Goal: Find contact information: Find contact information

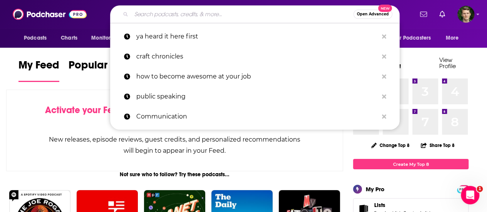
click at [223, 15] on input "Search podcasts, credits, & more..." at bounding box center [242, 14] width 222 height 12
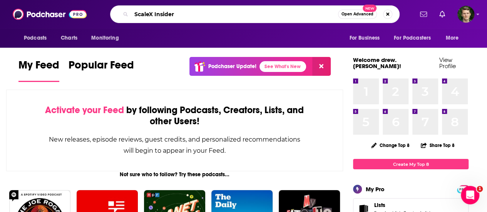
type input "ScaleX Insider"
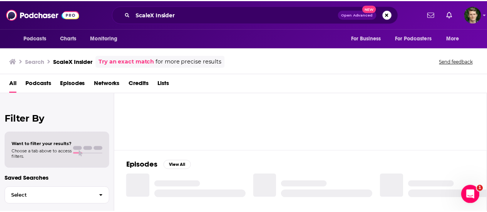
scroll to position [57, 0]
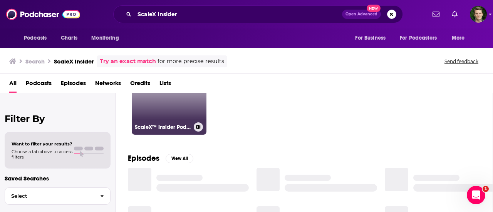
click at [197, 104] on div "41" at bounding box center [196, 92] width 13 height 59
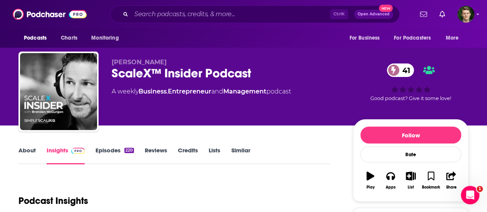
click at [63, 149] on link "Insights" at bounding box center [66, 156] width 38 height 18
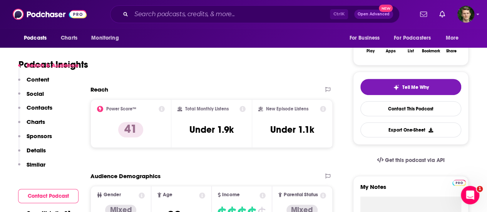
scroll to position [145, 0]
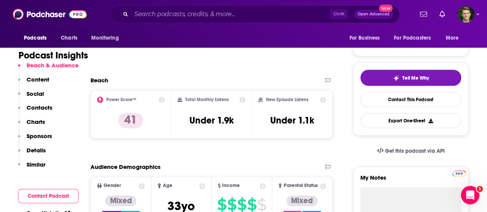
click at [29, 108] on p "Contacts" at bounding box center [40, 107] width 26 height 7
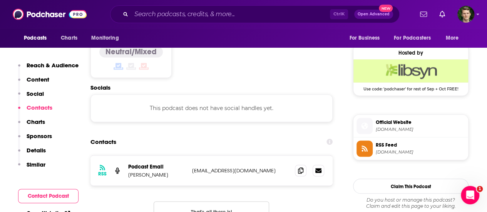
scroll to position [610, 0]
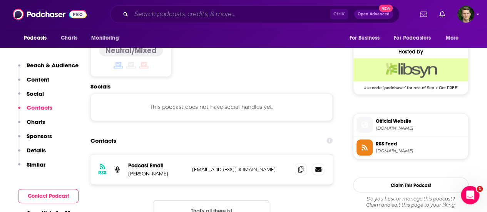
click at [241, 12] on input "Search podcasts, credits, & more..." at bounding box center [230, 14] width 199 height 12
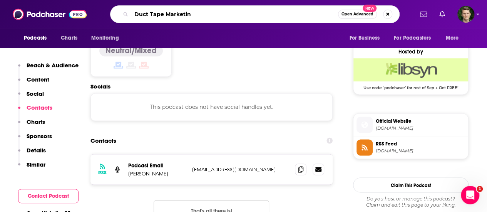
type input "Duct Tape Marketing"
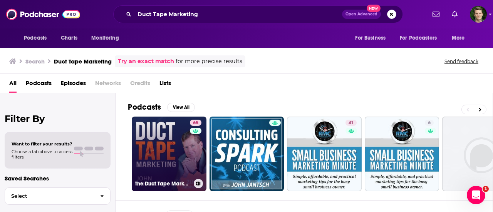
click at [179, 159] on link "65 The Duct Tape Marketing Podcast" at bounding box center [169, 154] width 75 height 75
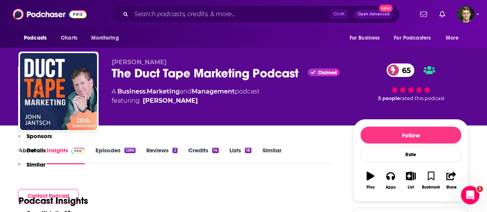
scroll to position [166, 0]
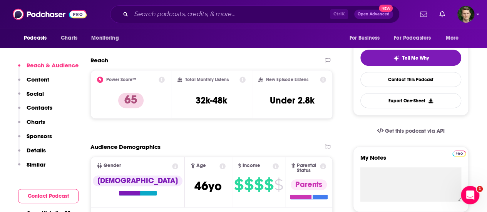
drag, startPoint x: 207, startPoint y: 117, endPoint x: 114, endPoint y: 132, distance: 94.0
click at [45, 107] on p "Contacts" at bounding box center [40, 107] width 26 height 7
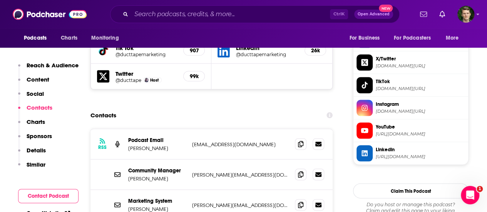
scroll to position [741, 0]
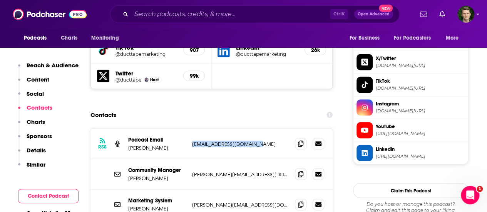
drag, startPoint x: 249, startPoint y: 107, endPoint x: 192, endPoint y: 106, distance: 57.4
click at [192, 141] on p "jarret@jarretredding.com" at bounding box center [240, 144] width 97 height 7
copy p "jarret@jarretredding.com"
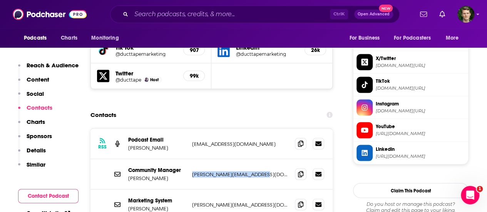
drag, startPoint x: 264, startPoint y: 133, endPoint x: 191, endPoint y: 135, distance: 73.9
click at [191, 159] on div "Community Manager John Jantsch john@ducttapemarketing.com john@ducttapemarketin…" at bounding box center [211, 174] width 242 height 30
copy p "john@ducttapemarketing.com"
click at [206, 16] on input "Search podcasts, credits, & more..." at bounding box center [230, 14] width 199 height 12
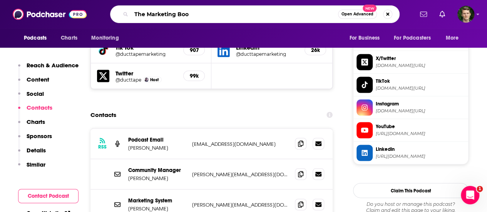
type input "The Marketing Book"
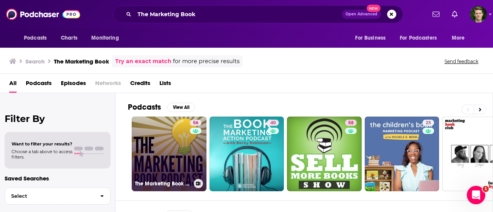
click at [154, 160] on link "56 The Marketing Book Podcast" at bounding box center [169, 154] width 75 height 75
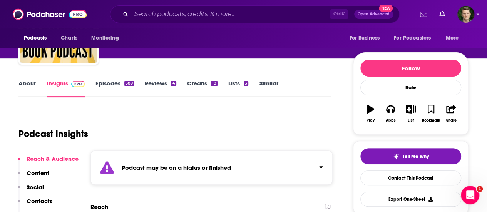
scroll to position [199, 0]
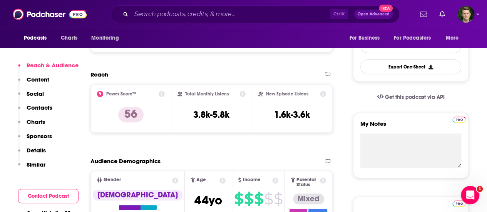
click at [37, 107] on p "Contacts" at bounding box center [40, 107] width 26 height 7
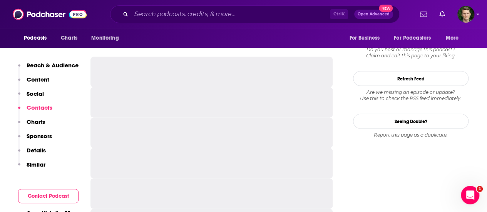
scroll to position [744, 0]
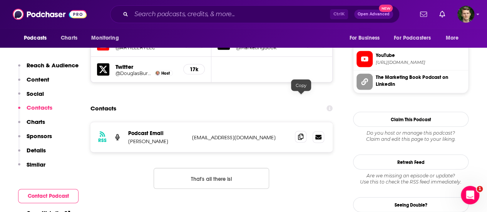
click at [301, 134] on icon at bounding box center [300, 137] width 5 height 6
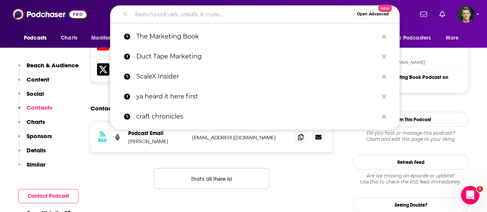
click at [296, 18] on input "Search podcasts, credits, & more..." at bounding box center [242, 14] width 222 height 12
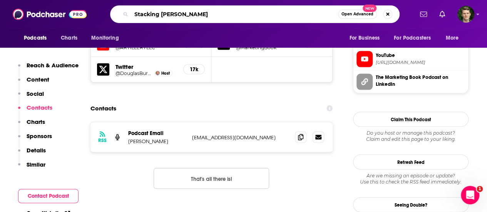
type input "Stacking Benjamins"
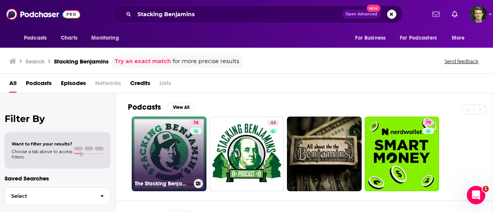
click at [179, 135] on link "74 The Stacking Benjamins Show" at bounding box center [169, 154] width 75 height 75
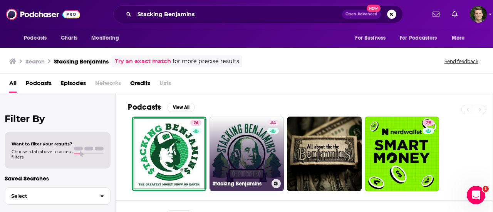
click at [242, 144] on link "44 Stacking Benjamins" at bounding box center [246, 154] width 75 height 75
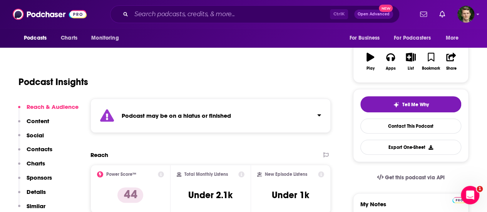
scroll to position [119, 0]
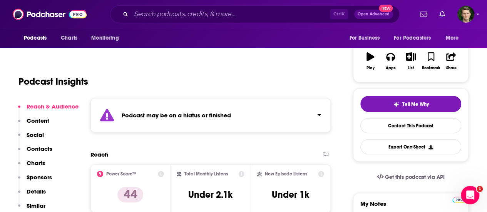
click at [42, 149] on p "Contacts" at bounding box center [40, 148] width 26 height 7
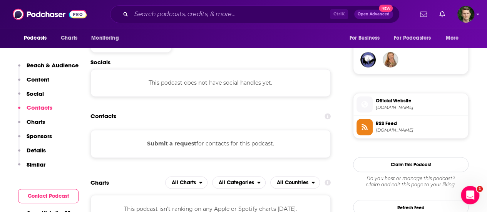
scroll to position [562, 0]
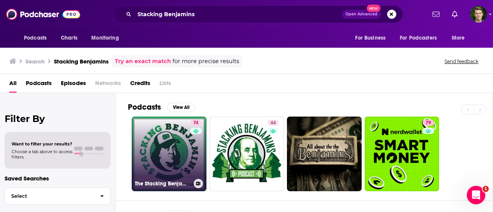
click at [159, 130] on link "74 The Stacking Benjamins Show" at bounding box center [169, 154] width 75 height 75
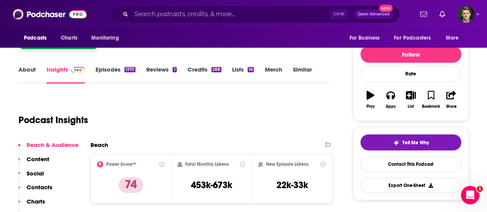
scroll to position [180, 0]
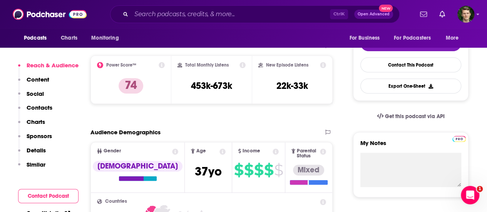
click at [35, 107] on p "Contacts" at bounding box center [40, 107] width 26 height 7
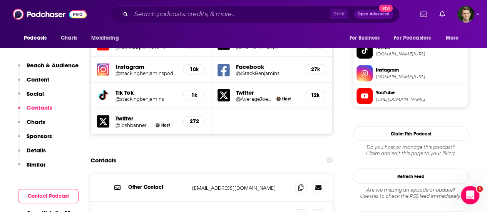
scroll to position [739, 0]
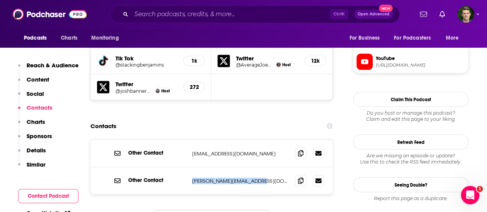
drag, startPoint x: 261, startPoint y: 134, endPoint x: 192, endPoint y: 135, distance: 69.3
click at [192, 178] on p "joe@stackingbenjamins.com" at bounding box center [240, 181] width 97 height 7
copy p "joe@stackingbenjamins.com"
click at [229, 13] on input "Search podcasts, credits, & more..." at bounding box center [230, 14] width 199 height 12
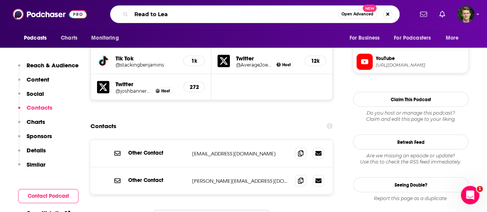
type input "Read to Lead"
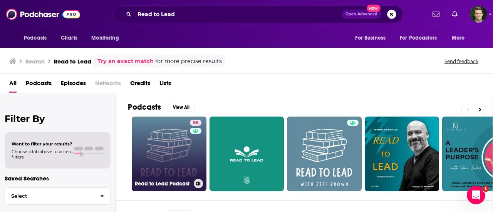
click at [150, 159] on link "55 Read to Lead Podcast" at bounding box center [169, 154] width 75 height 75
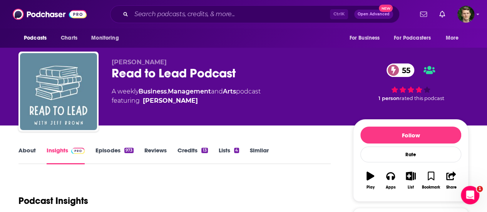
scroll to position [152, 0]
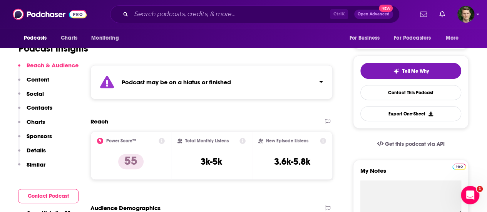
click at [45, 107] on p "Contacts" at bounding box center [40, 107] width 26 height 7
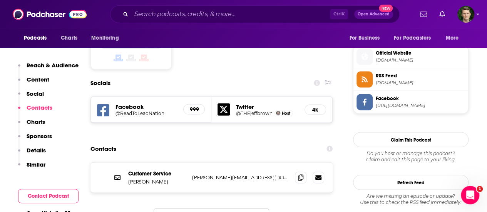
scroll to position [683, 0]
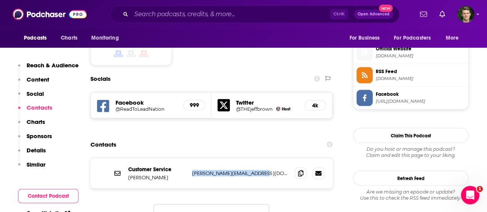
drag, startPoint x: 262, startPoint y: 142, endPoint x: 190, endPoint y: 147, distance: 71.7
click at [190, 158] on div "Customer Service Jeff Brown jeff@readtoleadpodcast.com jeff@readtoleadpodcast.c…" at bounding box center [211, 173] width 242 height 30
copy p "jeff@readtoleadpodcast.com"
click at [249, 13] on input "Search podcasts, credits, & more..." at bounding box center [230, 14] width 199 height 12
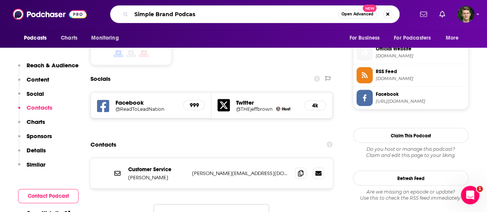
type input "Simple Brand Podcast"
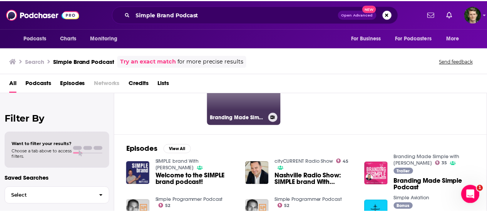
scroll to position [9, 0]
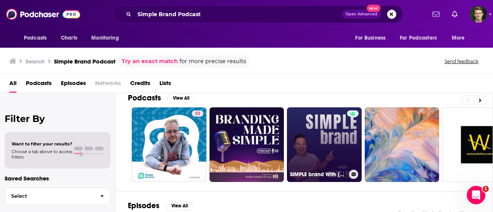
click at [320, 137] on link "SIMPLE brand With Matt Lyles" at bounding box center [324, 144] width 75 height 75
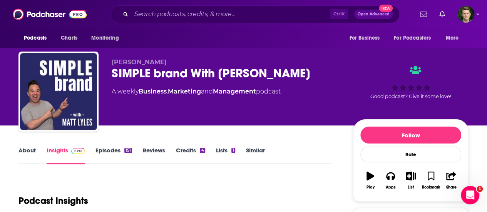
scroll to position [109, 0]
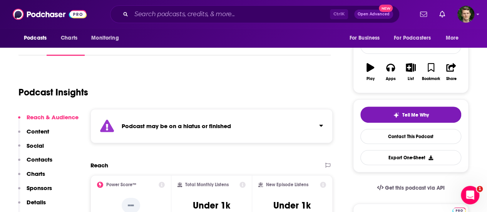
click at [46, 159] on p "Contacts" at bounding box center [40, 159] width 26 height 7
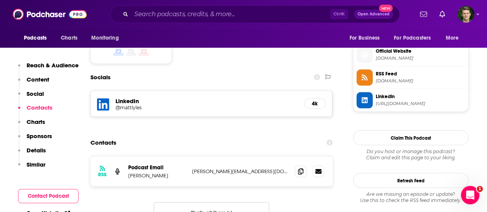
scroll to position [682, 0]
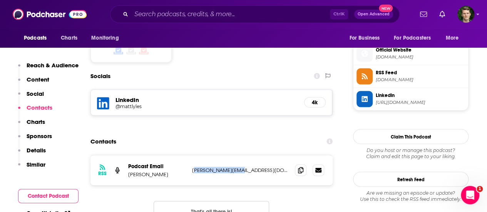
drag, startPoint x: 237, startPoint y: 140, endPoint x: 196, endPoint y: 141, distance: 40.8
click at [196, 167] on p "matt@mattlyles.com" at bounding box center [240, 170] width 97 height 7
drag, startPoint x: 241, startPoint y: 143, endPoint x: 191, endPoint y: 141, distance: 49.7
click at [191, 155] on div "RSS Podcast Email Matt Lyles matt@mattlyles.com matt@mattlyles.com" at bounding box center [211, 170] width 242 height 30
copy p "matt@mattlyles.com"
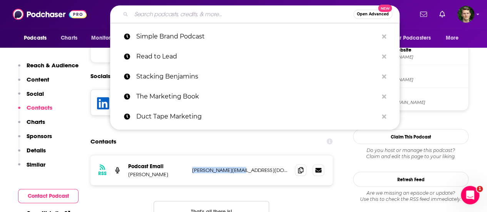
click at [255, 15] on input "Search podcasts, credits, & more..." at bounding box center [242, 14] width 222 height 12
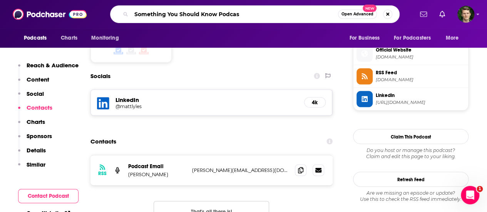
type input "Something You Should Know Podcast"
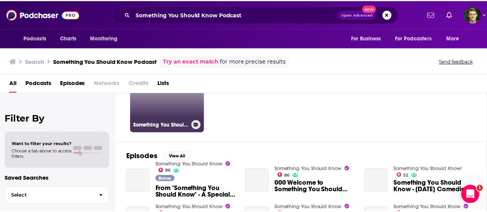
scroll to position [59, 0]
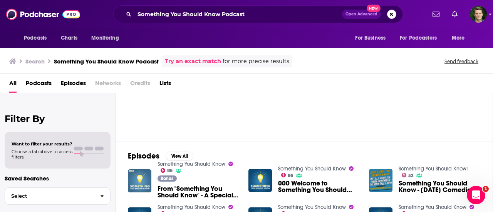
click at [143, 177] on img at bounding box center [139, 180] width 23 height 23
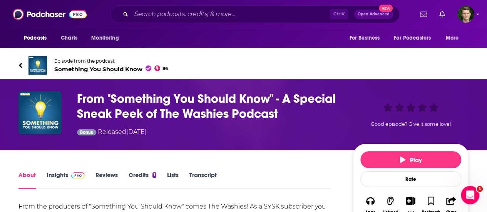
click at [124, 68] on span "Something You Should Know 86" at bounding box center [111, 68] width 114 height 7
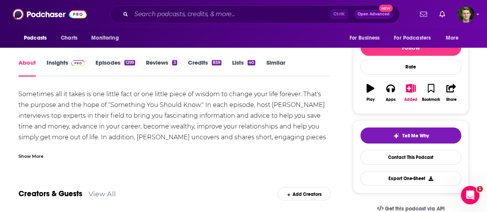
scroll to position [89, 0]
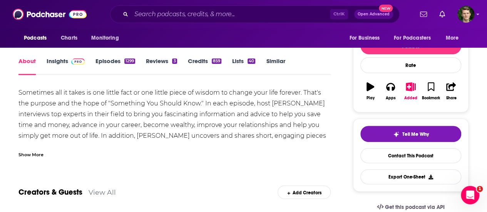
click at [75, 63] on img at bounding box center [77, 62] width 13 height 6
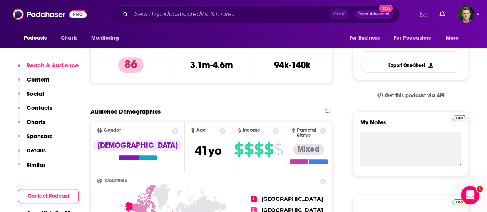
scroll to position [128, 0]
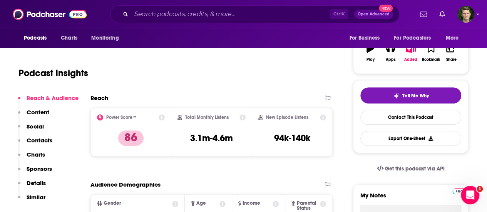
click at [36, 143] on p "Contacts" at bounding box center [40, 140] width 26 height 7
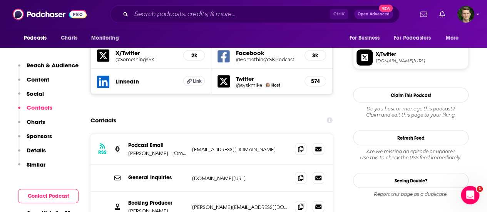
scroll to position [696, 0]
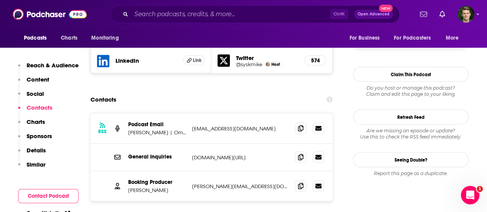
click at [174, 129] on p "Mike Carruthers | OmniCastMedia | Cumulus Podcast Network" at bounding box center [157, 132] width 58 height 7
drag, startPoint x: 257, startPoint y: 147, endPoint x: 192, endPoint y: 146, distance: 65.8
click at [192, 183] on p "joanne@joannemccall.com" at bounding box center [240, 186] width 97 height 7
copy p "joanne@joannemccall.com"
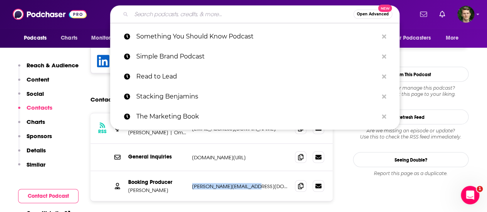
click at [211, 17] on input "Search podcasts, credits, & more..." at bounding box center [242, 14] width 222 height 12
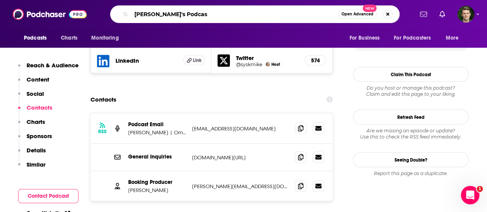
type input "Lenny's Podcast"
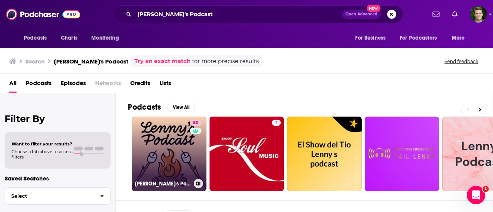
click at [172, 148] on link "80 Lenny's Podcast: Product | Career | Growth" at bounding box center [169, 154] width 75 height 75
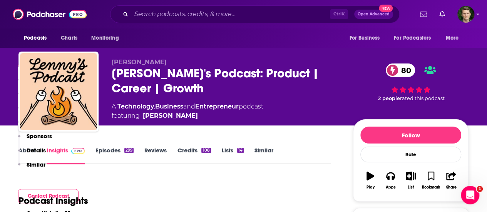
scroll to position [161, 0]
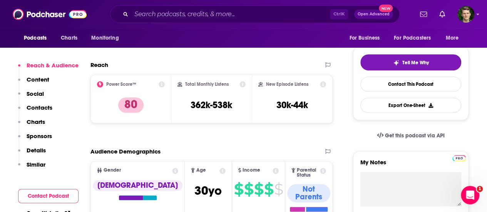
click at [40, 108] on p "Contacts" at bounding box center [40, 107] width 26 height 7
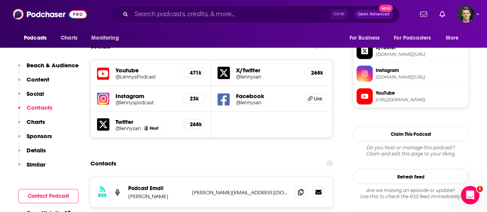
scroll to position [687, 0]
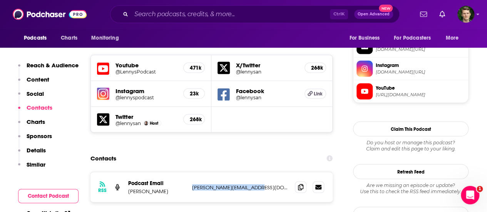
drag, startPoint x: 254, startPoint y: 141, endPoint x: 192, endPoint y: 141, distance: 62.4
click at [192, 184] on p "lenny@lennyrachitsky.com" at bounding box center [240, 187] width 97 height 7
copy p "lenny@lennyrachitsky.com"
click at [238, 11] on input "Search podcasts, credits, & more..." at bounding box center [230, 14] width 199 height 12
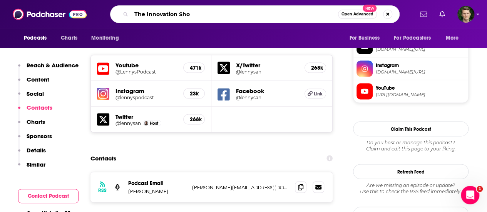
type input "The Innovation Show"
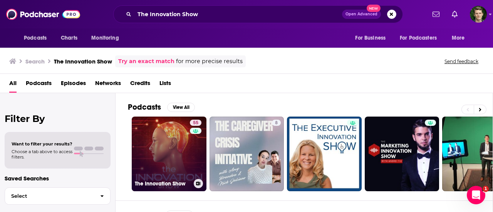
click at [175, 151] on link "55 The Innovation Show" at bounding box center [169, 154] width 75 height 75
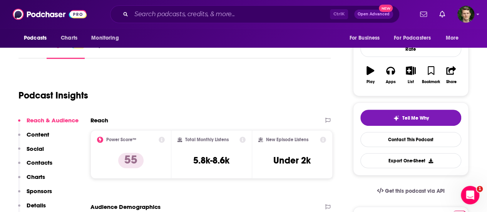
scroll to position [104, 0]
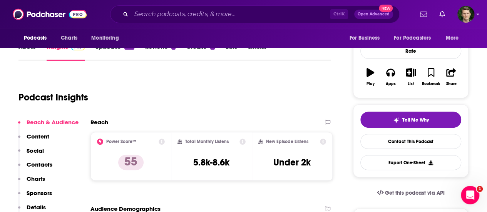
click at [47, 164] on p "Contacts" at bounding box center [40, 164] width 26 height 7
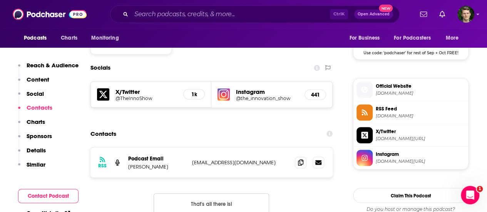
scroll to position [646, 0]
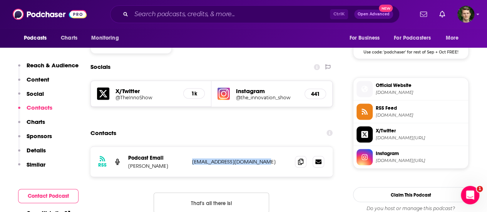
drag, startPoint x: 261, startPoint y: 122, endPoint x: 192, endPoint y: 120, distance: 69.7
click at [192, 158] on p "admin@theinnovationshow.io" at bounding box center [240, 161] width 97 height 7
copy p "admin@theinnovationshow.io"
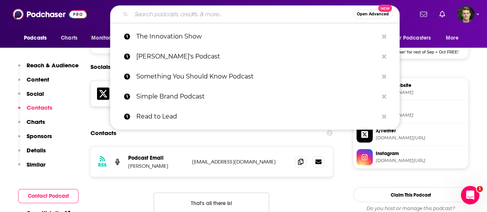
click at [249, 18] on input "Search podcasts, credits, & more..." at bounding box center [242, 14] width 222 height 12
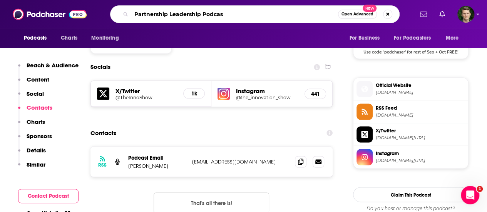
type input "Partnership Leadership Podcast"
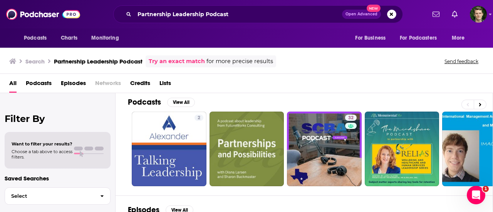
scroll to position [5, 0]
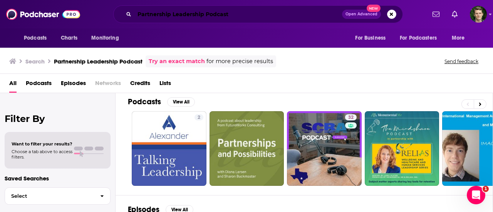
click at [267, 10] on input "Partnership Leadership Podcast" at bounding box center [237, 14] width 207 height 12
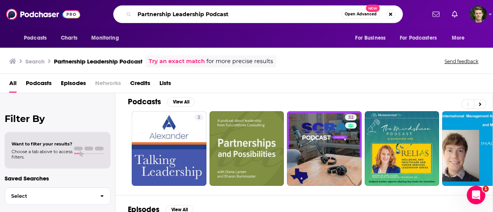
drag, startPoint x: 246, startPoint y: 10, endPoint x: 134, endPoint y: 8, distance: 111.6
click at [134, 8] on div "Partnership Leadership Podcast Open Advanced New" at bounding box center [257, 14] width 289 height 18
type input "London's Leadership Podcast"
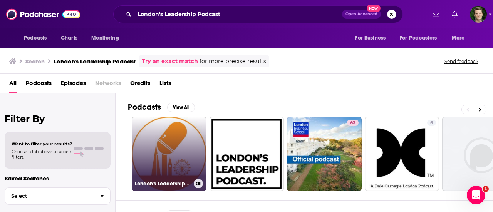
click at [195, 134] on link "London's Leadership Podcast" at bounding box center [169, 154] width 75 height 75
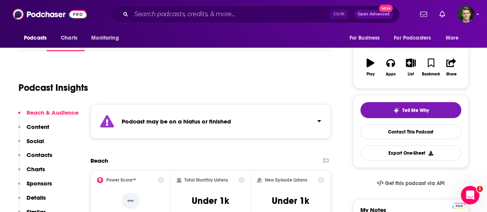
scroll to position [184, 0]
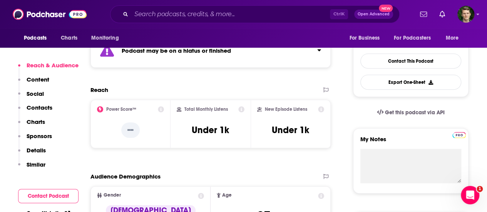
click at [47, 108] on p "Contacts" at bounding box center [40, 107] width 26 height 7
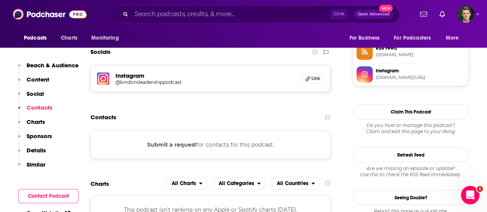
scroll to position [577, 0]
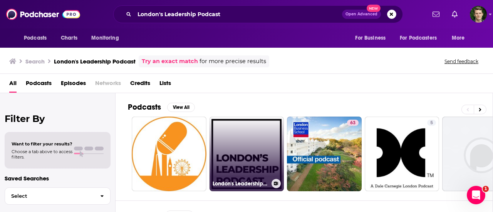
click at [238, 143] on link "London's Leadership Podcast" at bounding box center [246, 154] width 75 height 75
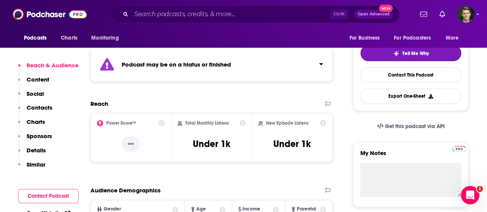
click at [40, 107] on p "Contacts" at bounding box center [40, 107] width 26 height 7
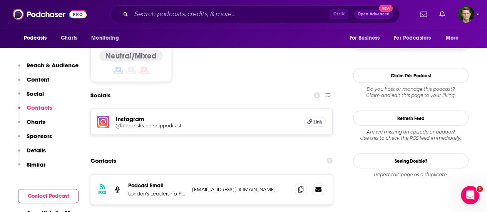
scroll to position [682, 0]
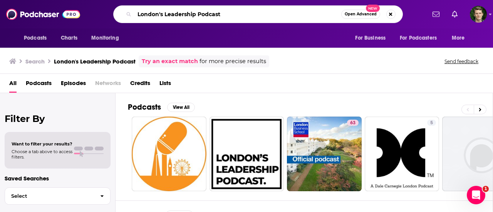
drag, startPoint x: 225, startPoint y: 18, endPoint x: 135, endPoint y: 12, distance: 89.5
click at [135, 12] on input "London's Leadership Podcast" at bounding box center [237, 14] width 207 height 12
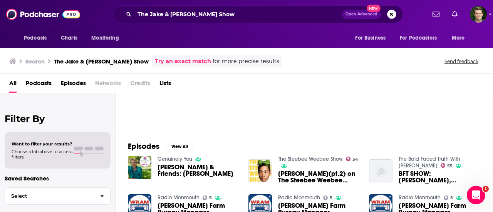
scroll to position [84, 0]
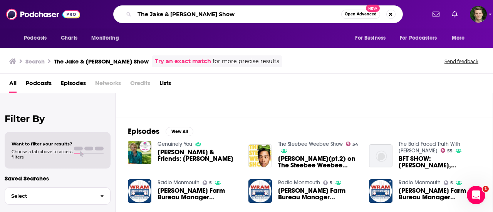
click at [181, 13] on input "The Jake & Gina Show" at bounding box center [237, 14] width 207 height 12
type input "The Jake & Gino Show"
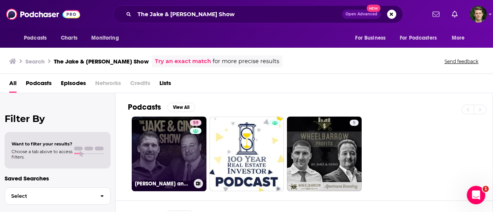
click at [169, 141] on link "59 Jake and Gino Multifamily Investing Entrepreneurs" at bounding box center [169, 154] width 75 height 75
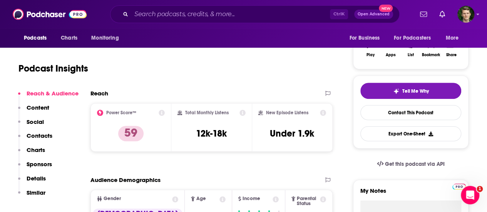
click at [41, 134] on p "Contacts" at bounding box center [40, 135] width 26 height 7
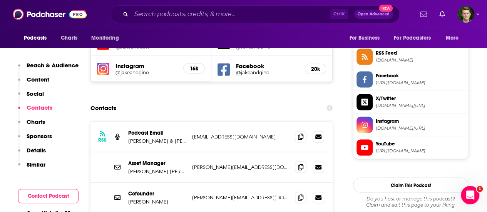
scroll to position [707, 0]
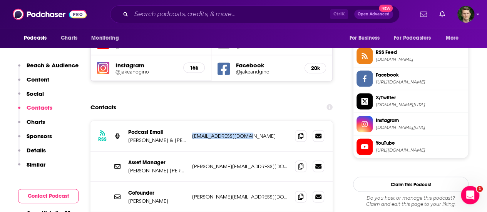
drag, startPoint x: 250, startPoint y: 88, endPoint x: 189, endPoint y: 88, distance: 60.4
click at [189, 121] on div "RSS Podcast Email Jake & Gino jakeandgino@gmail.com jakeandgino@gmail.com" at bounding box center [211, 136] width 242 height 30
copy p "jakeandgino@gmail.com"
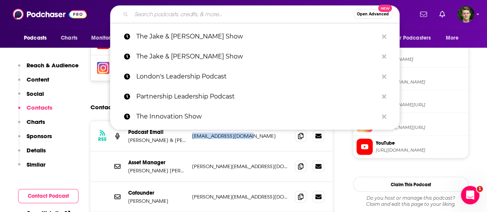
click at [247, 17] on input "Search podcasts, credits, & more..." at bounding box center [242, 14] width 222 height 12
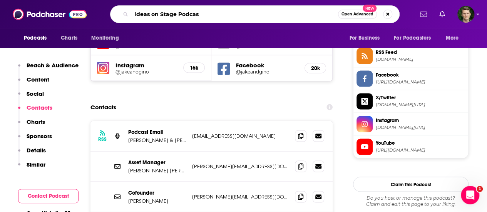
type input "Ideas on Stage Podcast"
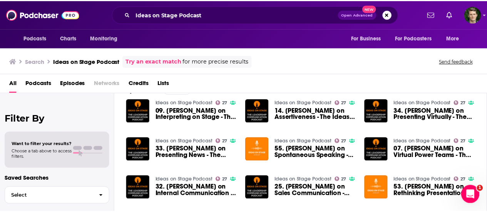
scroll to position [125, 0]
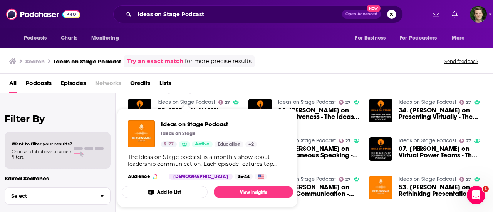
click at [197, 100] on link "Ideas on Stage Podcast" at bounding box center [186, 102] width 58 height 7
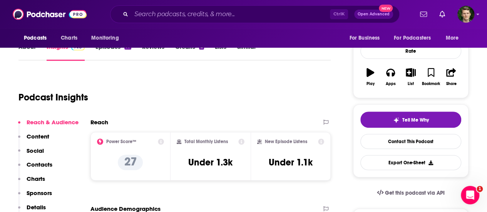
click at [35, 165] on p "Contacts" at bounding box center [40, 164] width 26 height 7
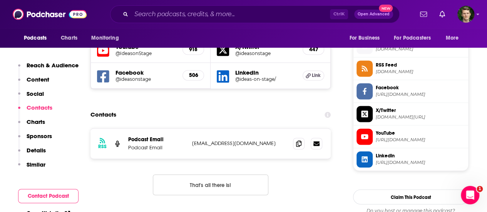
scroll to position [558, 0]
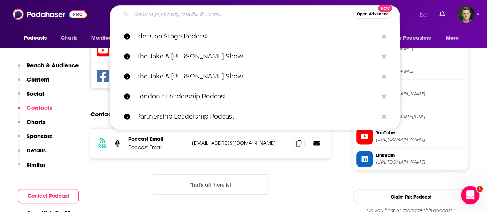
click at [232, 12] on input "Search podcasts, credits, & more..." at bounding box center [242, 14] width 222 height 12
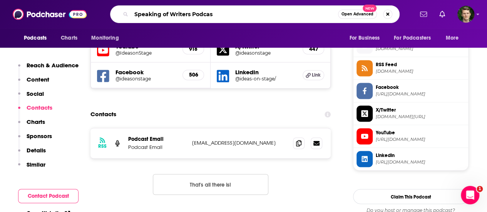
type input "Speaking of Writers Podcast"
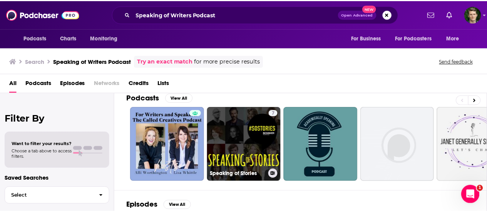
scroll to position [8, 0]
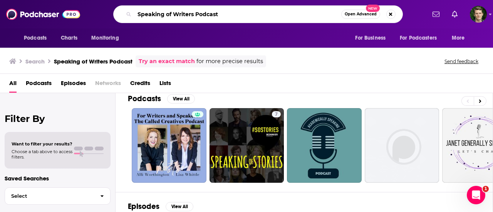
drag, startPoint x: 221, startPoint y: 15, endPoint x: 129, endPoint y: 14, distance: 92.0
click at [129, 14] on div "Speaking of Writers Podcast Open Advanced New" at bounding box center [257, 14] width 289 height 18
type input "Nobody Told Me!"
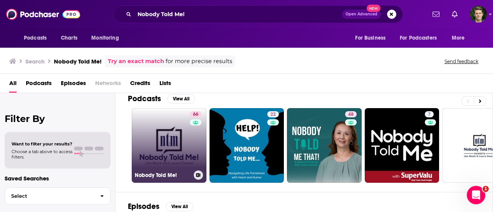
click at [174, 126] on link "66 Nobody Told Me!" at bounding box center [169, 145] width 75 height 75
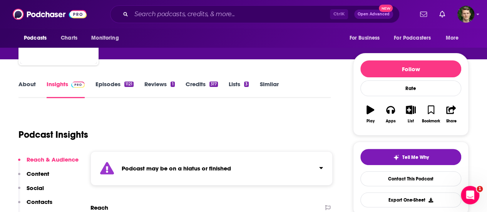
scroll to position [145, 0]
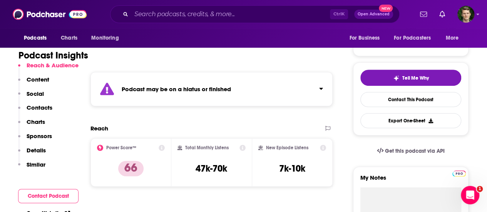
click at [46, 109] on p "Contacts" at bounding box center [40, 107] width 26 height 7
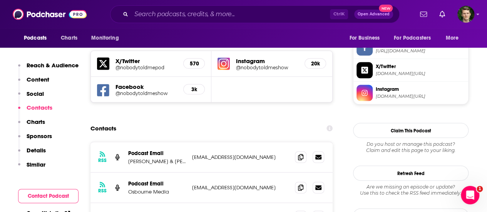
scroll to position [755, 0]
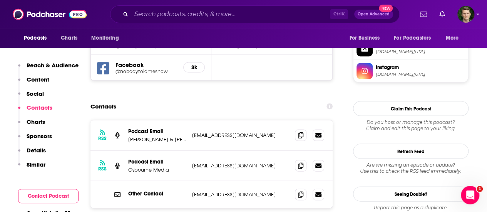
click at [175, 136] on p "Jan Black & Laura Owens" at bounding box center [157, 139] width 58 height 7
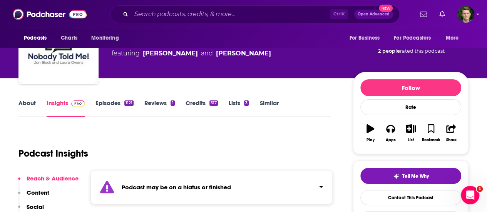
scroll to position [0, 0]
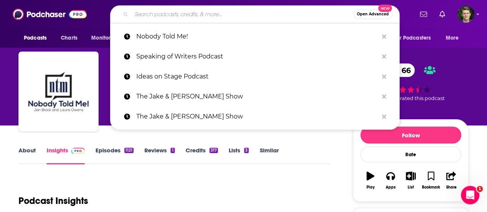
click at [245, 17] on input "Search podcasts, credits, & more..." at bounding box center [242, 14] width 222 height 12
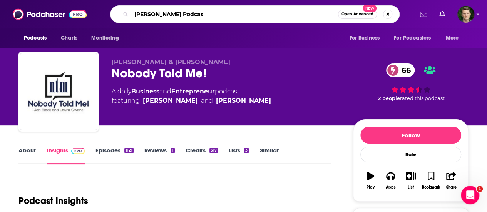
type input "[PERSON_NAME] Podcast"
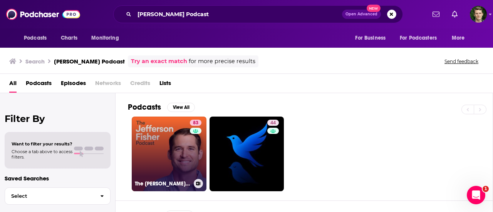
click at [186, 139] on link "83 The Jefferson Fisher Podcast" at bounding box center [169, 154] width 75 height 75
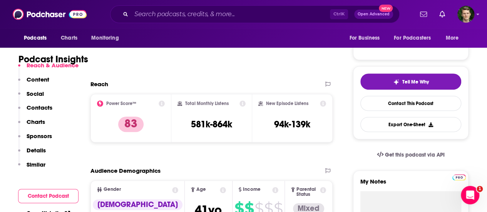
click at [46, 107] on p "Contacts" at bounding box center [40, 107] width 26 height 7
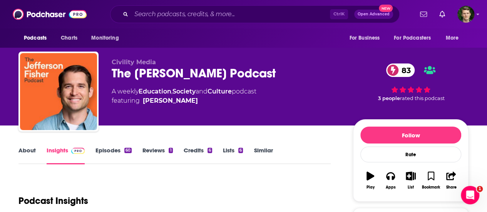
click at [28, 152] on link "About" at bounding box center [26, 156] width 17 height 18
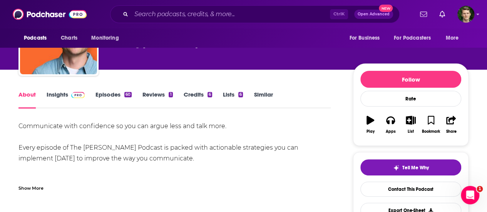
scroll to position [80, 0]
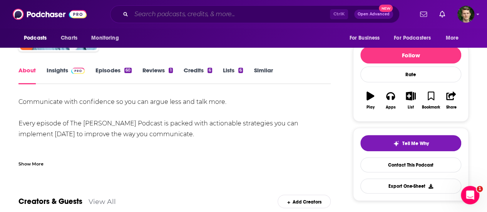
click at [203, 13] on input "Search podcasts, credits, & more..." at bounding box center [230, 14] width 199 height 12
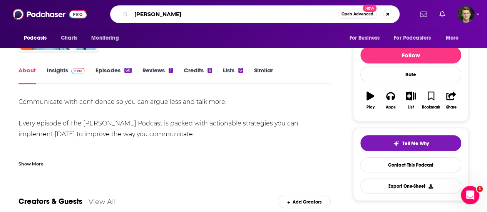
type input "[PERSON_NAME] Podcast"
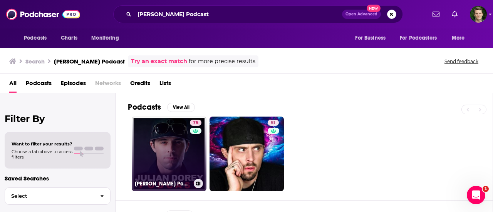
click at [183, 147] on link "75 Julian Dorey Podcast" at bounding box center [169, 154] width 75 height 75
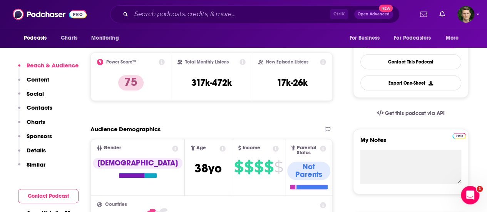
scroll to position [185, 0]
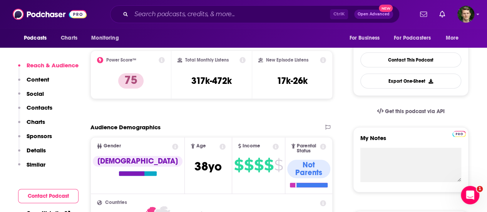
click at [38, 103] on button "Social" at bounding box center [31, 97] width 26 height 14
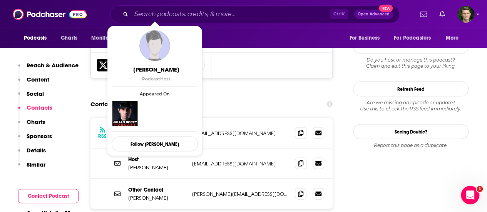
scroll to position [725, 0]
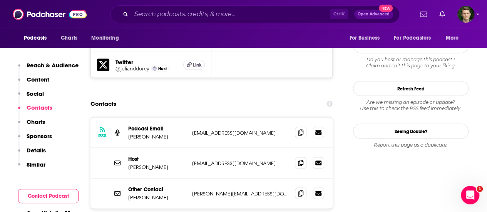
click at [239, 96] on section "Contacts RSS Podcast Email Brett Goldstein podcasts@qcodemedia.com podcasts@qco…" at bounding box center [211, 176] width 242 height 161
drag, startPoint x: 279, startPoint y: 110, endPoint x: 192, endPoint y: 106, distance: 87.1
click at [192, 160] on p "TeamJulianDorey@WMEagency.com" at bounding box center [240, 163] width 97 height 7
copy p "TeamJulianDorey@WMEagency.com"
drag, startPoint x: 241, startPoint y: 139, endPoint x: 192, endPoint y: 140, distance: 48.9
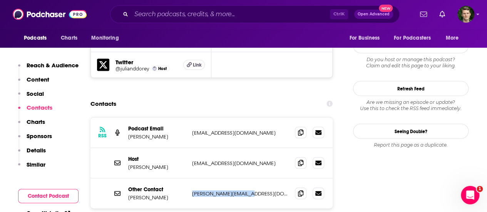
click at [192, 190] on p "julian@trendifier.com" at bounding box center [240, 193] width 97 height 7
click at [219, 17] on input "Search podcasts, credits, & more..." at bounding box center [230, 14] width 199 height 12
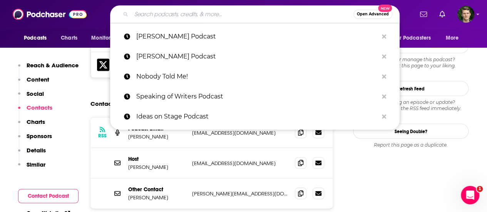
paste input "Aspire with [PERSON_NAME]"
type input "Aspire with [PERSON_NAME]"
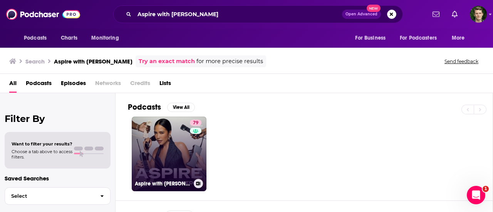
click at [178, 140] on link "79 Aspire with Emma Grede" at bounding box center [169, 154] width 75 height 75
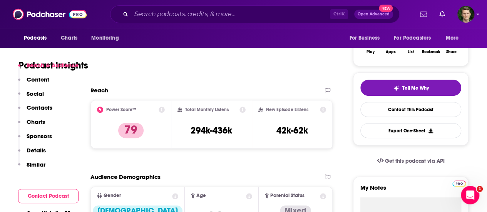
scroll to position [216, 0]
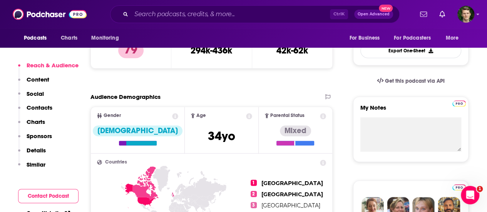
click at [37, 113] on button "Contacts" at bounding box center [35, 111] width 34 height 14
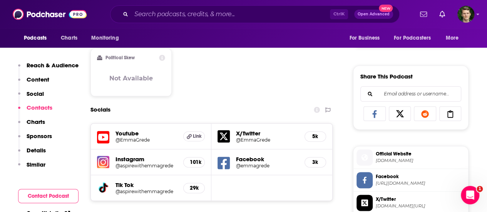
scroll to position [445, 0]
click at [238, 12] on input "Search podcasts, credits, & more..." at bounding box center [230, 14] width 199 height 12
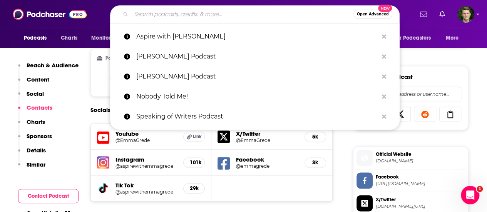
paste input "Next Up with [PERSON_NAME]"
type input "Next Up with [PERSON_NAME]"
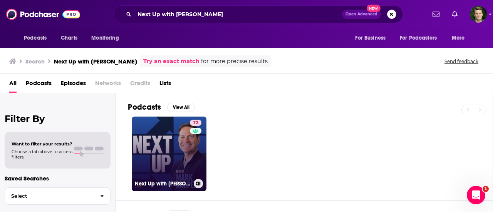
click at [167, 171] on link "72 Next Up with Mark Halperin" at bounding box center [169, 154] width 75 height 75
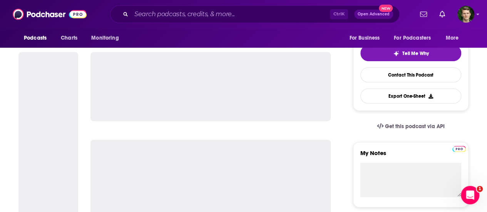
scroll to position [192, 0]
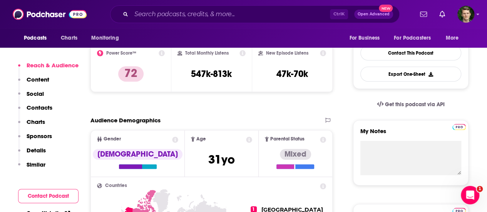
click at [27, 107] on p "Contacts" at bounding box center [40, 107] width 26 height 7
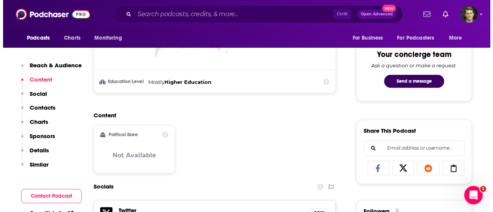
scroll to position [0, 0]
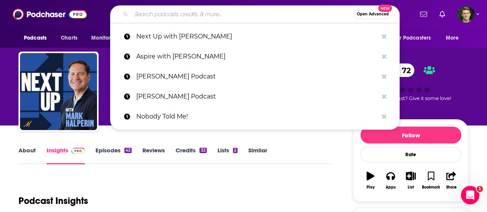
click at [217, 17] on input "Search podcasts, credits, & more..." at bounding box center [242, 14] width 222 height 12
paste input "HBR On Leadership"
type input "HBR On Leadership"
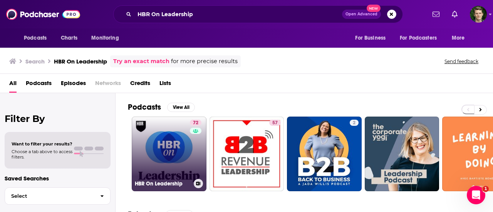
click at [169, 146] on link "72 HBR On Leadership" at bounding box center [169, 154] width 75 height 75
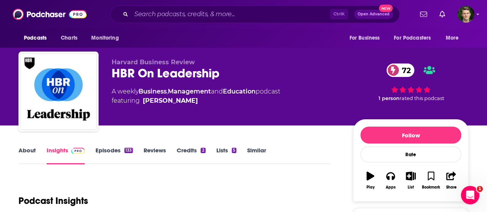
scroll to position [8, 0]
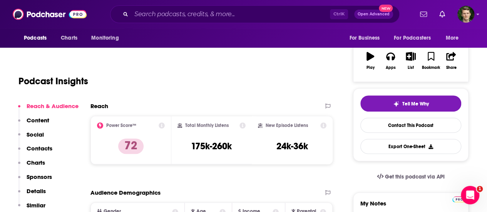
click at [47, 147] on p "Contacts" at bounding box center [40, 148] width 26 height 7
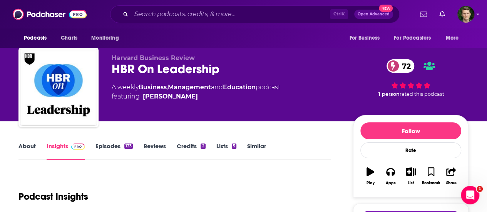
scroll to position [4, 0]
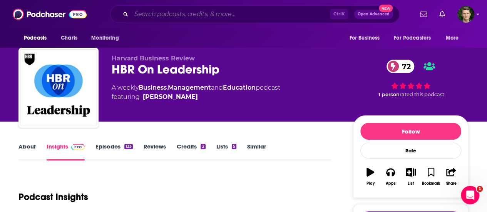
click at [190, 18] on input "Search podcasts, credits, & more..." at bounding box center [230, 14] width 199 height 12
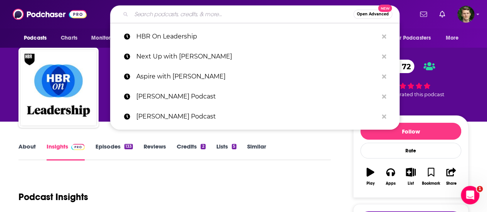
paste input "We Study Billionaires"
type input "We Study Billionaires"
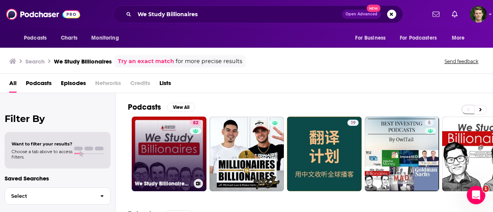
click at [179, 149] on link "82 We Study Billionaires - The Investor’s Podcast Network" at bounding box center [169, 154] width 75 height 75
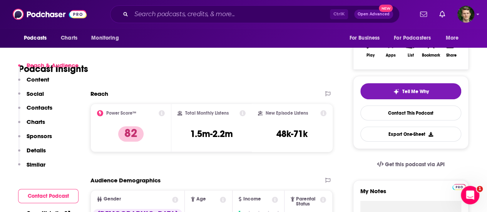
scroll to position [184, 0]
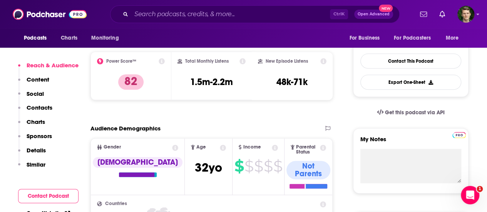
click at [46, 110] on p "Contacts" at bounding box center [40, 107] width 26 height 7
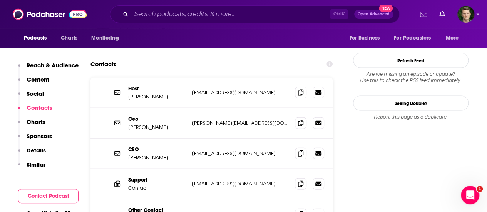
scroll to position [782, 0]
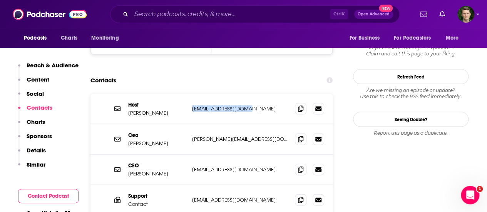
drag, startPoint x: 245, startPoint y: 75, endPoint x: 191, endPoint y: 75, distance: 54.7
click at [191, 94] on div "Host [PERSON_NAME] [PERSON_NAME][EMAIL_ADDRESS][DOMAIN_NAME] [EMAIL_ADDRESS][DO…" at bounding box center [211, 109] width 242 height 30
copy p "[EMAIL_ADDRESS][DOMAIN_NAME]"
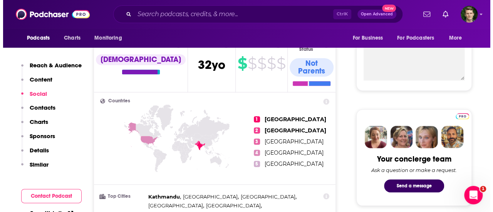
scroll to position [0, 0]
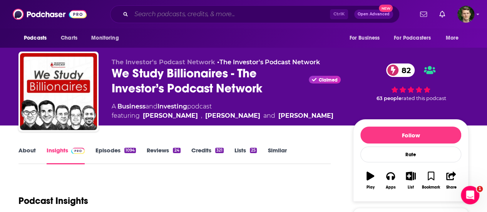
click at [227, 14] on input "Search podcasts, credits, & more..." at bounding box center [230, 14] width 199 height 12
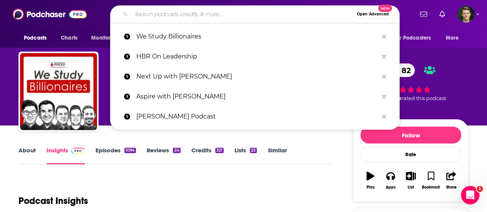
paste input "[PERSON_NAME]'s Fixable"
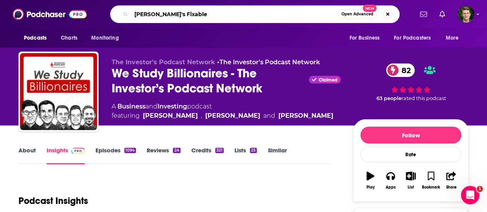
type input "[PERSON_NAME]'s Fixable"
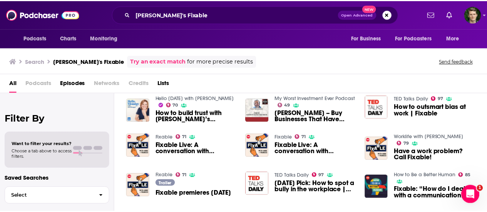
scroll to position [22, 0]
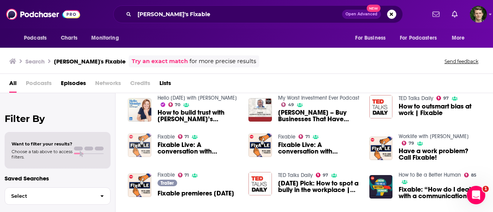
click at [145, 137] on img "Fixable Live: A conversation with Scott Galloway" at bounding box center [139, 145] width 23 height 23
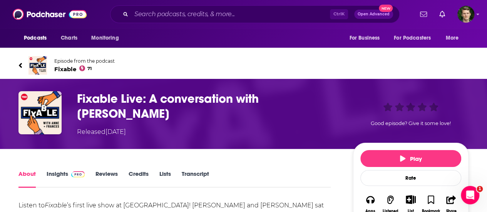
scroll to position [35, 0]
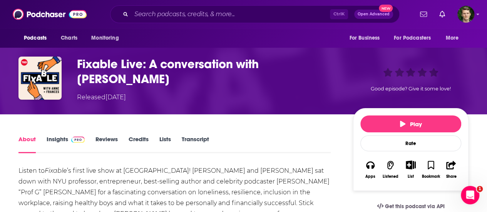
click at [63, 134] on div "About Insights Reviews Credits Lists Transcript" at bounding box center [174, 143] width 312 height 19
click at [63, 137] on link "Insights" at bounding box center [66, 144] width 38 height 18
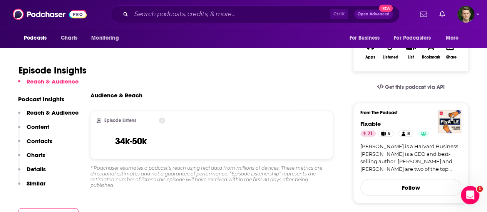
scroll to position [227, 0]
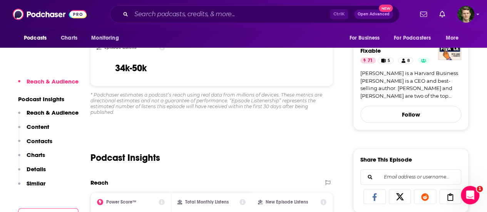
click at [32, 139] on p "Contacts" at bounding box center [40, 140] width 26 height 7
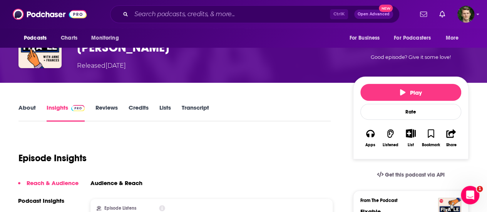
scroll to position [0, 0]
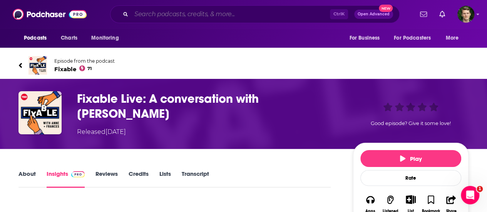
click at [215, 14] on input "Search podcasts, credits, & more..." at bounding box center [230, 14] width 199 height 12
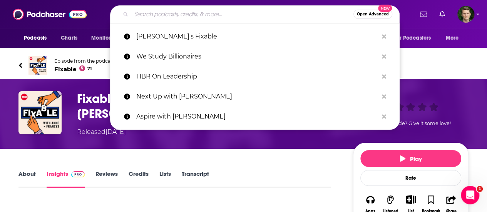
paste input "Entrepreneurs on Fire"
type input "Entrepreneurs on Fire"
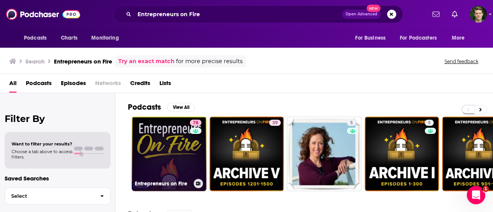
click at [167, 167] on link "78 Entrepreneurs on Fire" at bounding box center [169, 154] width 75 height 75
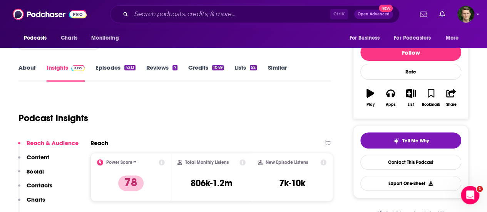
scroll to position [118, 0]
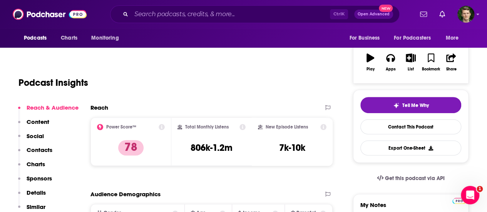
click at [45, 152] on p "Contacts" at bounding box center [40, 149] width 26 height 7
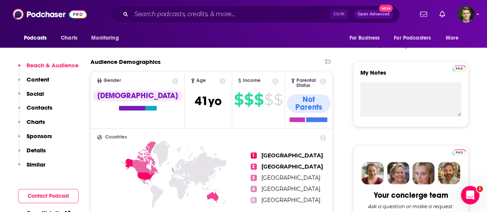
scroll to position [250, 0]
click at [45, 105] on p "Contacts" at bounding box center [40, 107] width 26 height 7
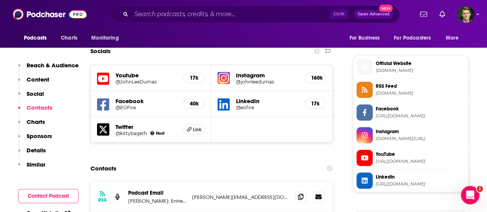
scroll to position [669, 0]
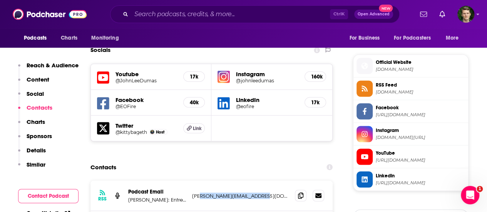
drag, startPoint x: 262, startPoint y: 142, endPoint x: 200, endPoint y: 144, distance: 62.0
click at [200, 192] on p "[PERSON_NAME][EMAIL_ADDRESS][DOMAIN_NAME]" at bounding box center [240, 195] width 97 height 7
drag, startPoint x: 265, startPoint y: 142, endPoint x: 192, endPoint y: 142, distance: 73.1
click at [192, 192] on p "[PERSON_NAME][EMAIL_ADDRESS][DOMAIN_NAME]" at bounding box center [240, 195] width 97 height 7
copy p "[PERSON_NAME][EMAIL_ADDRESS][DOMAIN_NAME]"
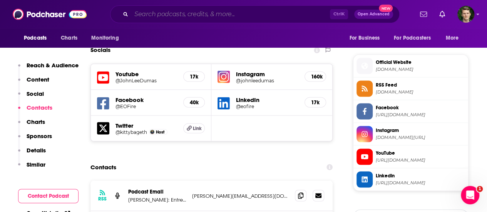
click at [235, 17] on input "Search podcasts, credits, & more..." at bounding box center [230, 14] width 199 height 12
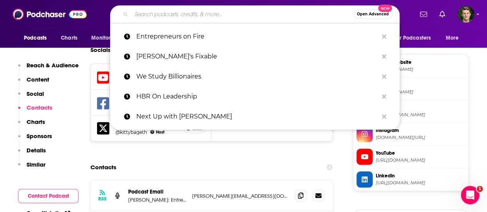
paste input "$100 MBA Show"
type input "$100 MBA Show"
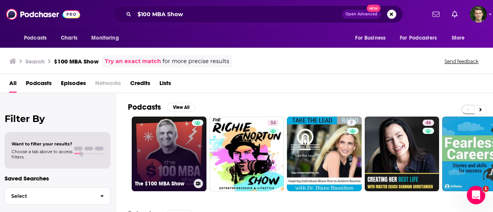
click at [165, 149] on link "The $100 MBA Show" at bounding box center [169, 154] width 75 height 75
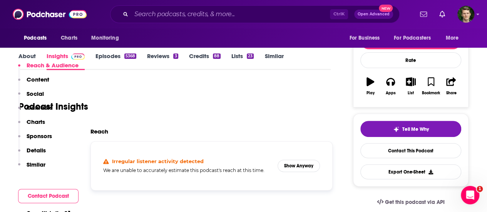
scroll to position [178, 0]
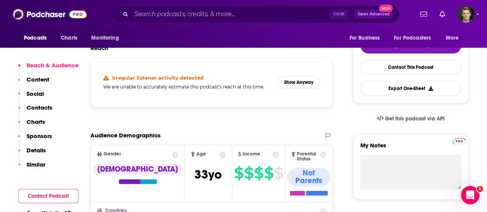
click at [38, 105] on p "Contacts" at bounding box center [40, 107] width 26 height 7
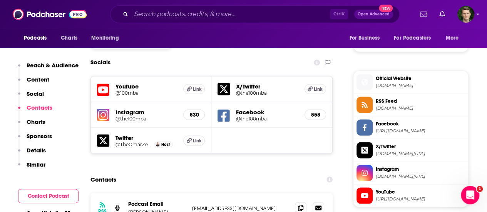
scroll to position [731, 0]
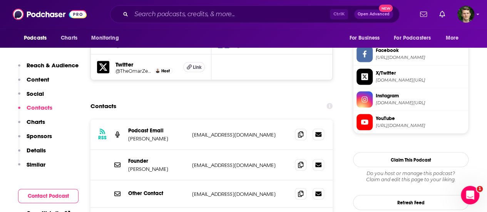
click at [237, 132] on p "[EMAIL_ADDRESS][DOMAIN_NAME]" at bounding box center [240, 135] width 97 height 7
drag, startPoint x: 240, startPoint y: 100, endPoint x: 193, endPoint y: 99, distance: 47.3
click at [193, 132] on p "[EMAIL_ADDRESS][DOMAIN_NAME]" at bounding box center [240, 135] width 97 height 7
copy p "[EMAIL_ADDRESS][DOMAIN_NAME]"
drag, startPoint x: 236, startPoint y: 188, endPoint x: 193, endPoint y: 187, distance: 42.7
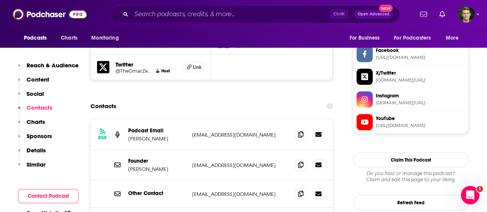
drag, startPoint x: 242, startPoint y: 187, endPoint x: 192, endPoint y: 186, distance: 50.1
drag, startPoint x: 196, startPoint y: 187, endPoint x: 221, endPoint y: 100, distance: 90.8
click at [221, 132] on p "[EMAIL_ADDRESS][DOMAIN_NAME]" at bounding box center [240, 135] width 97 height 7
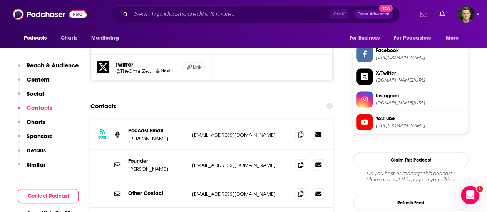
drag, startPoint x: 239, startPoint y: 185, endPoint x: 188, endPoint y: 185, distance: 51.6
click at [239, 19] on input "Search podcasts, credits, & more..." at bounding box center [230, 14] width 199 height 12
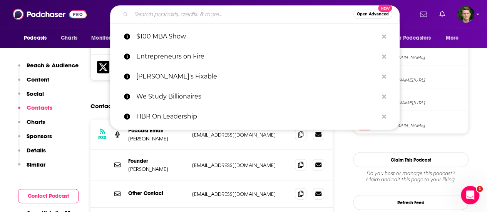
paste input "My First Million podcast"
type input "My First Million podcast"
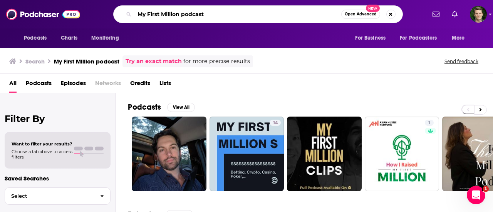
drag, startPoint x: 221, startPoint y: 11, endPoint x: 132, endPoint y: 7, distance: 88.6
click at [132, 7] on div "My First Million podcast Open Advanced New" at bounding box center [257, 14] width 289 height 18
paste input "[GEOGRAPHIC_DATA]"
type input "Marketing School podcast"
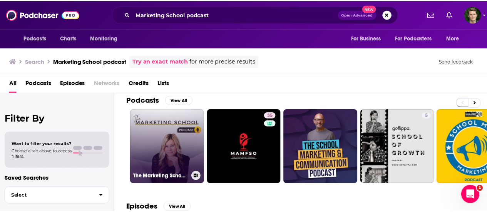
scroll to position [6, 0]
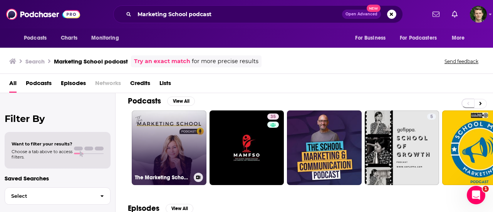
click at [176, 144] on link "The Marketing School Podcast" at bounding box center [169, 147] width 75 height 75
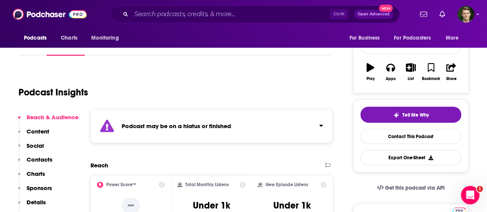
scroll to position [176, 0]
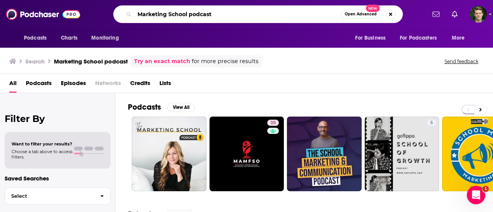
drag, startPoint x: 232, startPoint y: 12, endPoint x: 135, endPoint y: 10, distance: 97.0
click at [135, 10] on input "Marketing School podcast" at bounding box center [237, 14] width 207 height 12
paste input "Goal Digger"
type input "Goal Digger podcast"
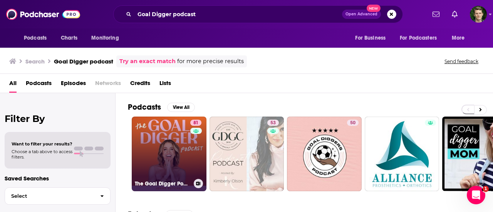
click at [172, 142] on link "81 The Goal Digger Podcast | Top Business and Marketing Podcast for Creatives, …" at bounding box center [169, 154] width 75 height 75
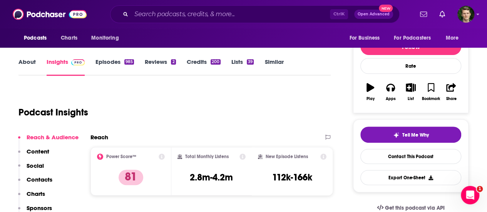
scroll to position [113, 0]
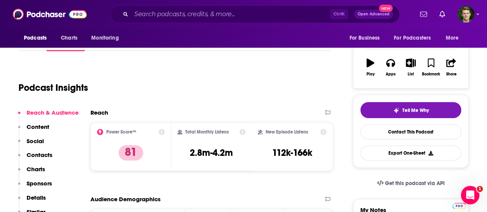
click at [45, 157] on p "Contacts" at bounding box center [40, 154] width 26 height 7
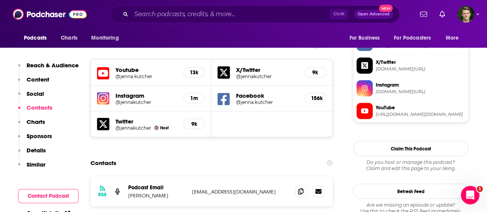
scroll to position [669, 0]
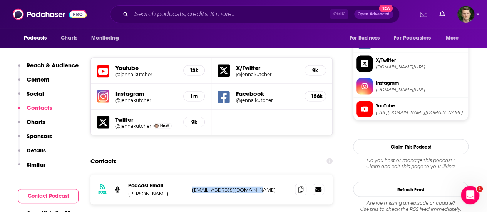
drag, startPoint x: 192, startPoint y: 142, endPoint x: 258, endPoint y: 144, distance: 65.5
click at [258, 186] on p "[EMAIL_ADDRESS][DOMAIN_NAME]" at bounding box center [240, 189] width 97 height 7
copy p "[EMAIL_ADDRESS][DOMAIN_NAME]"
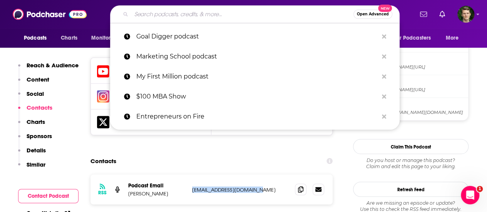
click at [232, 14] on input "Search podcasts, credits, & more..." at bounding box center [242, 14] width 222 height 12
paste input "Akimbo podcast"
type input "Akimbo podcast"
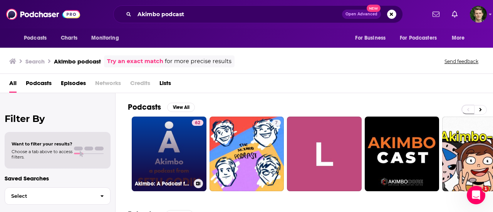
click at [182, 163] on link "62 Akimbo: A Podcast from [PERSON_NAME]" at bounding box center [169, 154] width 75 height 75
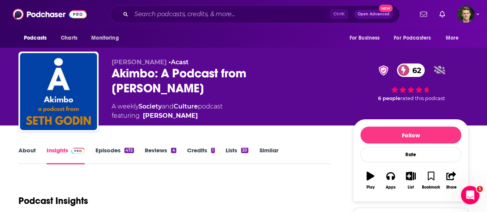
scroll to position [144, 0]
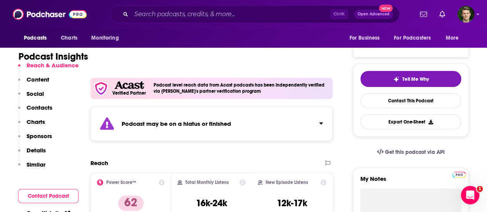
click at [38, 105] on p "Contacts" at bounding box center [40, 107] width 26 height 7
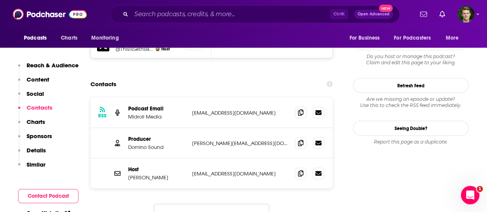
scroll to position [798, 0]
drag, startPoint x: 246, startPoint y: 149, endPoint x: 191, endPoint y: 146, distance: 54.4
click at [191, 158] on div "Host [PERSON_NAME] [EMAIL_ADDRESS][DOMAIN_NAME] [EMAIL_ADDRESS][DOMAIN_NAME]" at bounding box center [211, 173] width 242 height 30
copy p "[EMAIL_ADDRESS][DOMAIN_NAME]"
click at [241, 13] on input "Search podcasts, credits, & more..." at bounding box center [230, 14] width 199 height 12
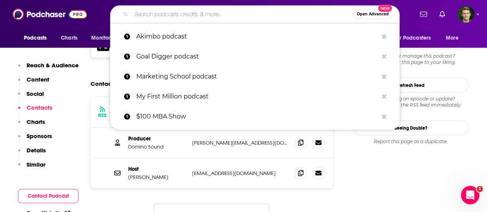
paste input "Money Guy podcast"
type input "Money Guy podcast"
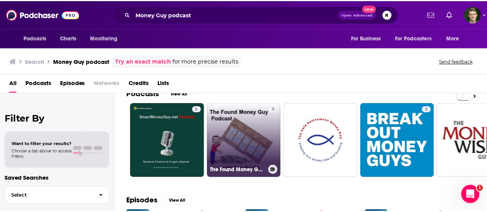
scroll to position [58, 0]
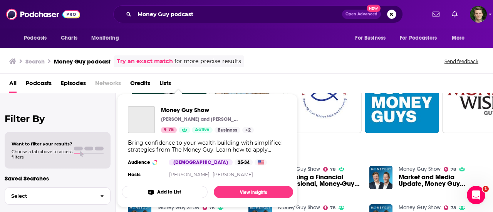
click at [174, 168] on div "Money Guy Show [PERSON_NAME] and [PERSON_NAME] 78 Active Business + 2 Bring con…" at bounding box center [207, 143] width 171 height 86
click at [142, 123] on img "Money Guy Show" at bounding box center [141, 119] width 27 height 27
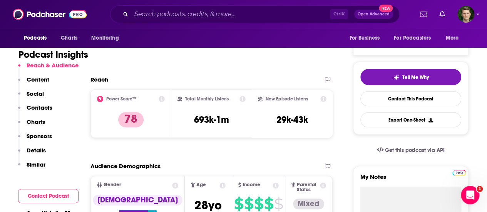
scroll to position [147, 0]
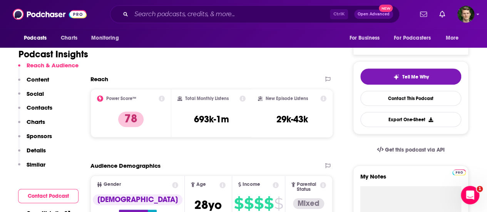
click at [41, 109] on p "Contacts" at bounding box center [40, 107] width 26 height 7
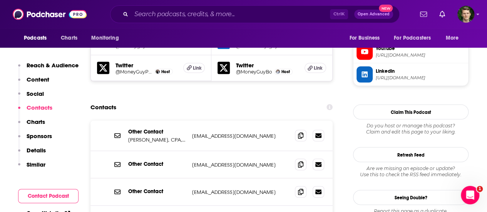
scroll to position [749, 0]
drag, startPoint x: 247, startPoint y: 174, endPoint x: 193, endPoint y: 179, distance: 54.5
copy p "[PERSON_NAME][EMAIL_ADDRESS][DOMAIN_NAME]"
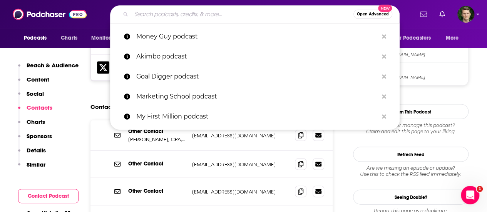
click at [259, 19] on input "Search podcasts, credits, & more..." at bounding box center [242, 14] width 222 height 12
paste input "Minimalists podcast"
type input "Minimalists podcast"
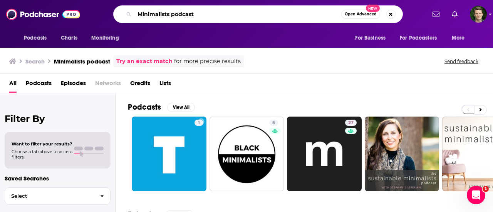
click at [136, 13] on input "Minimalists podcast" at bounding box center [237, 14] width 207 height 12
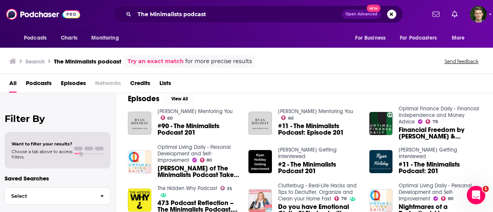
scroll to position [117, 0]
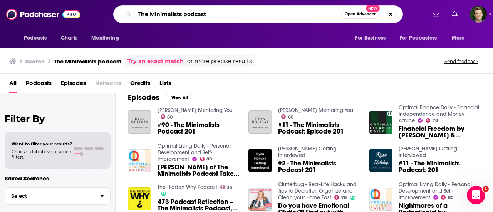
drag, startPoint x: 213, startPoint y: 12, endPoint x: 127, endPoint y: 7, distance: 85.9
click at [127, 7] on div "The Minimalists podcast Open Advanced New" at bounding box center [257, 14] width 289 height 18
paste input "ED/How To Be a Better Human"
type input "[PERSON_NAME]/How To Be a Better Human"
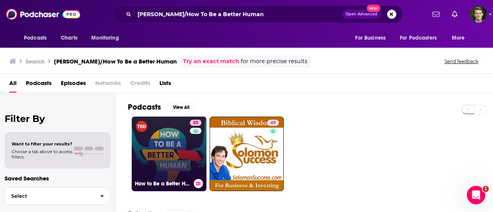
click at [172, 136] on link "85 How to Be a Better Human" at bounding box center [169, 154] width 75 height 75
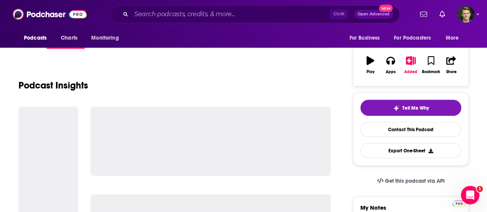
scroll to position [172, 0]
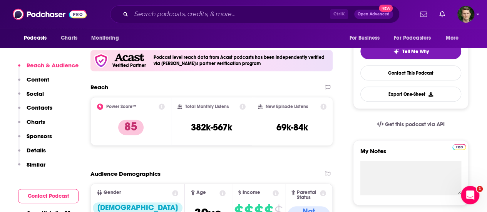
click at [47, 109] on p "Contacts" at bounding box center [40, 107] width 26 height 7
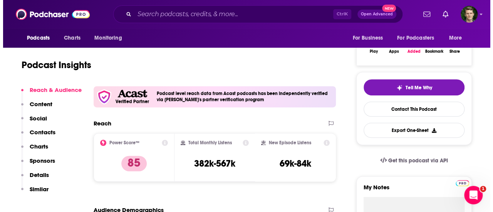
scroll to position [0, 0]
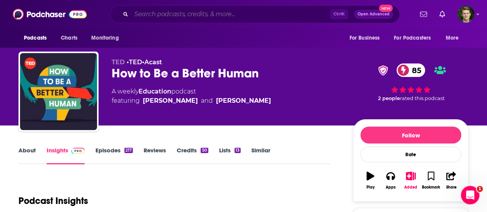
click at [219, 15] on input "Search podcasts, credits, & more..." at bounding box center [230, 14] width 199 height 12
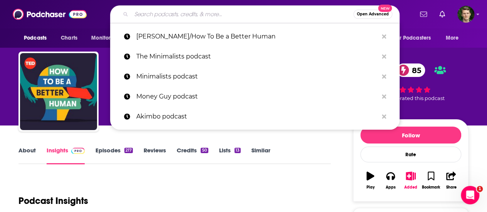
paste input "The School of Greatness Podcast"
type input "The School of Greatness Podcast"
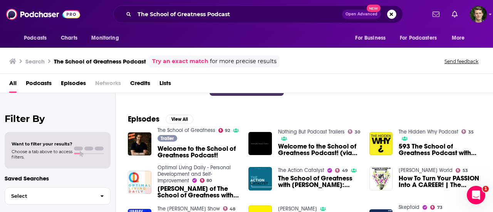
scroll to position [91, 0]
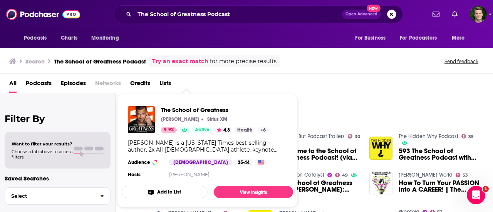
click at [319, 113] on div "Episodes View All The School of Greatness 92 Trailer Welcome to the School of G…" at bounding box center [303, 180] width 377 height 140
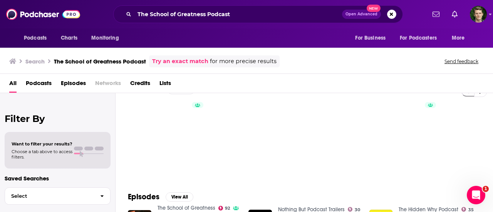
scroll to position [0, 0]
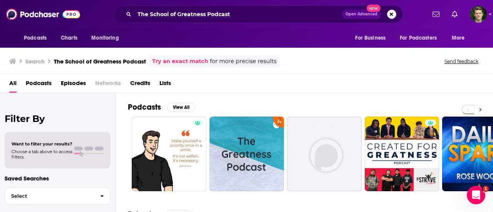
click at [477, 107] on button at bounding box center [480, 110] width 13 height 10
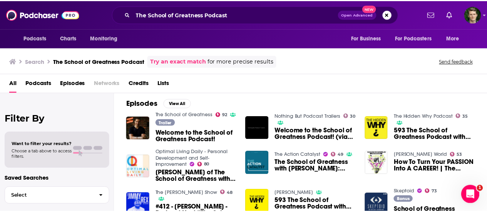
scroll to position [119, 0]
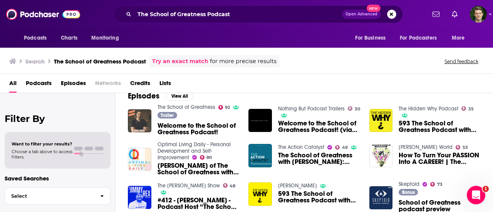
drag, startPoint x: 195, startPoint y: 127, endPoint x: 132, endPoint y: 122, distance: 62.9
click at [132, 122] on img "Welcome to the School of Greatness Podcast!" at bounding box center [139, 120] width 23 height 23
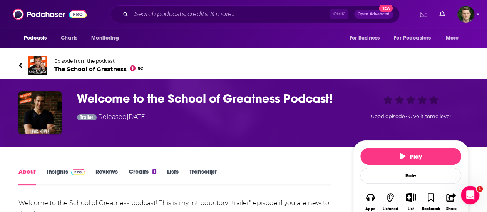
scroll to position [104, 0]
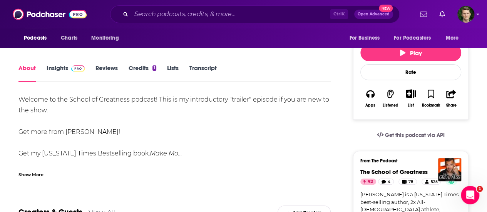
click at [55, 74] on link "Insights" at bounding box center [66, 73] width 38 height 18
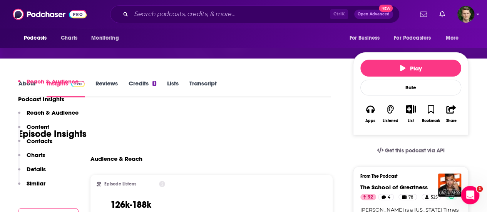
scroll to position [212, 0]
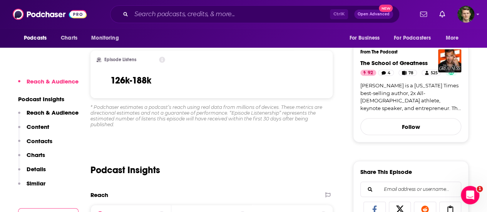
click at [41, 143] on p "Contacts" at bounding box center [40, 140] width 26 height 7
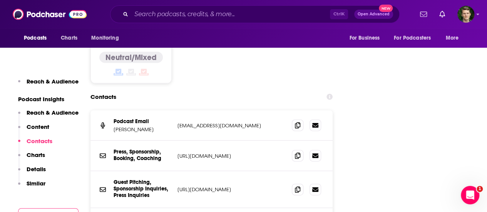
scroll to position [812, 0]
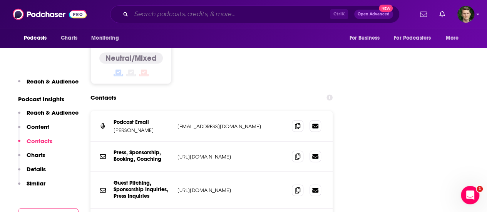
click at [177, 15] on input "Search podcasts, credits, & more..." at bounding box center [230, 14] width 199 height 12
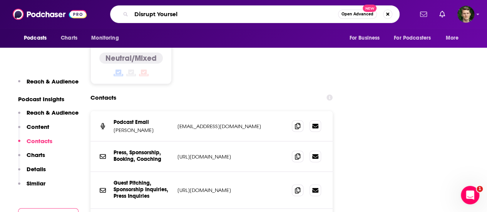
type input "Disrupt Yourself"
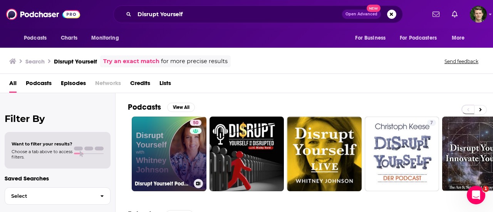
click at [176, 137] on link "50 Disrupt Yourself Podcast with [PERSON_NAME]" at bounding box center [169, 154] width 75 height 75
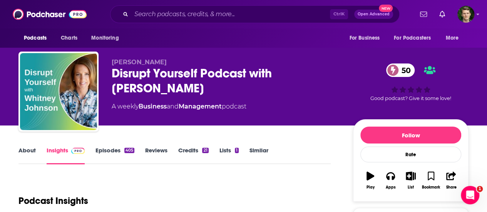
scroll to position [120, 0]
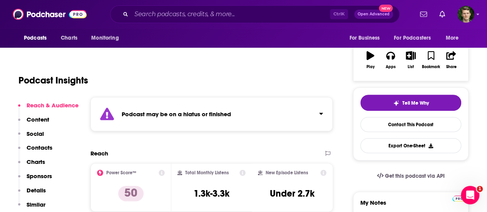
click at [52, 144] on div "Reach & Audience Content Social Contacts Charts Sponsors Details Similar" at bounding box center [48, 158] width 60 height 113
click at [47, 147] on p "Contacts" at bounding box center [40, 147] width 26 height 7
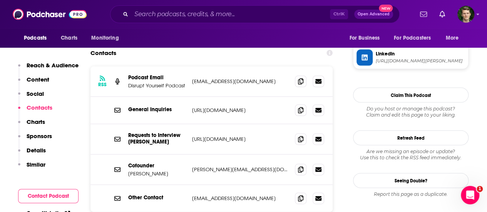
scroll to position [791, 0]
drag, startPoint x: 263, startPoint y: 130, endPoint x: 193, endPoint y: 133, distance: 69.7
click at [193, 154] on div "Cofounder [PERSON_NAME] [PERSON_NAME][EMAIL_ADDRESS][DOMAIN_NAME] [PERSON_NAME]…" at bounding box center [211, 169] width 242 height 30
copy p "[PERSON_NAME][EMAIL_ADDRESS][DOMAIN_NAME]"
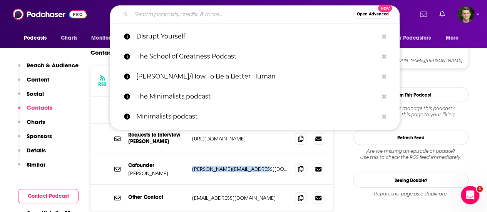
click at [235, 17] on input "Search podcasts, credits, & more..." at bounding box center [242, 14] width 222 height 12
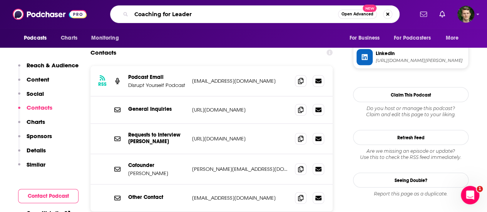
type input "Coaching for Leaders"
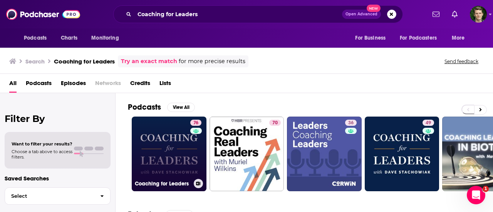
click at [187, 154] on link "76 Coaching for Leaders" at bounding box center [169, 154] width 75 height 75
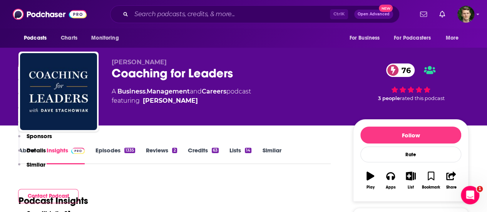
scroll to position [163, 0]
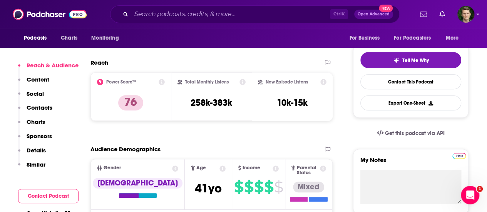
click at [51, 108] on p "Contacts" at bounding box center [40, 107] width 26 height 7
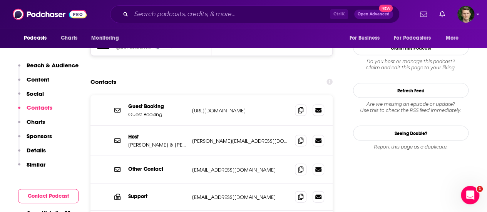
scroll to position [724, 0]
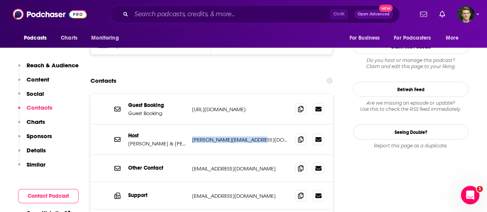
drag, startPoint x: 260, startPoint y: 100, endPoint x: 193, endPoint y: 103, distance: 67.0
click at [193, 136] on p "[PERSON_NAME][EMAIL_ADDRESS][DOMAIN_NAME]" at bounding box center [240, 139] width 97 height 7
copy p "[PERSON_NAME][EMAIL_ADDRESS][DOMAIN_NAME]"
click at [229, 13] on input "Search podcasts, credits, & more..." at bounding box center [230, 14] width 199 height 12
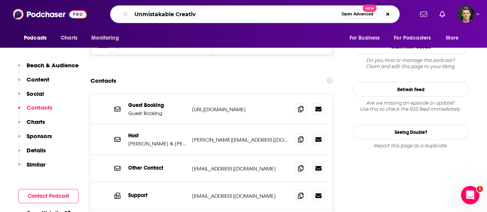
type input "Unmistakable Creative"
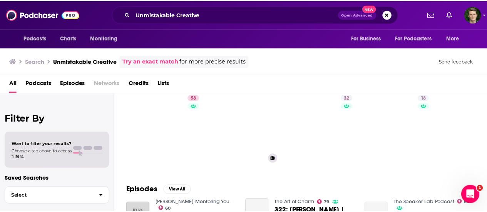
scroll to position [25, 0]
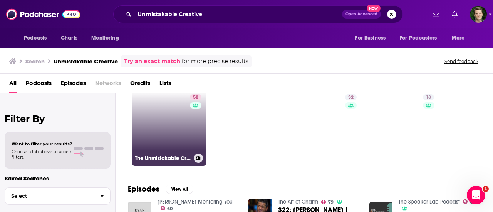
click at [182, 121] on link "58 The Unmistakable Creative Podcast" at bounding box center [169, 128] width 75 height 75
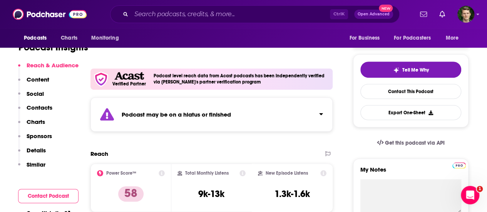
scroll to position [154, 0]
click at [43, 106] on p "Contacts" at bounding box center [40, 107] width 26 height 7
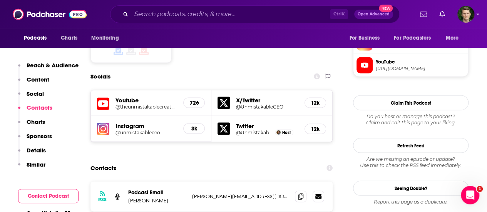
scroll to position [766, 0]
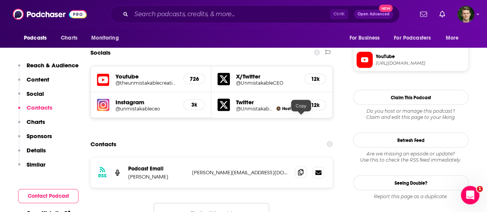
click at [302, 169] on icon at bounding box center [300, 172] width 5 height 6
click at [178, 17] on input "Search podcasts, credits, & more..." at bounding box center [230, 14] width 199 height 12
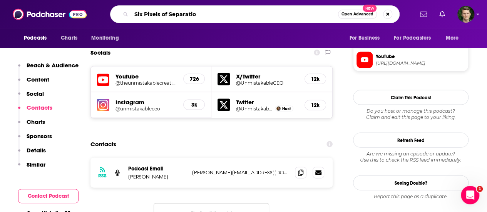
type input "Six Pixels of Separation"
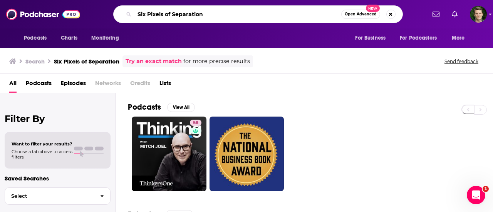
drag, startPoint x: 218, startPoint y: 15, endPoint x: 118, endPoint y: 15, distance: 100.5
click at [118, 15] on div "Six Pixels of Separation Open Advanced New" at bounding box center [257, 14] width 289 height 18
type input "The [PERSON_NAME] Show"
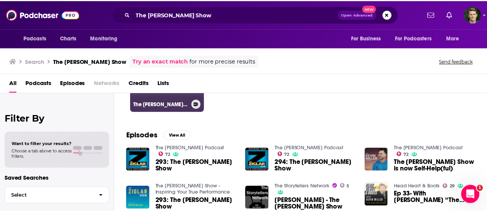
scroll to position [81, 0]
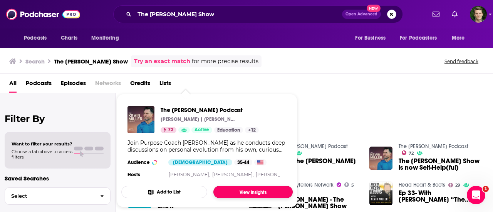
click at [232, 189] on link "View Insights" at bounding box center [252, 192] width 79 height 12
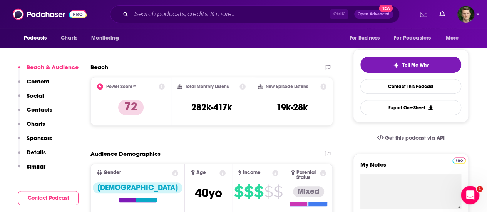
scroll to position [92, 0]
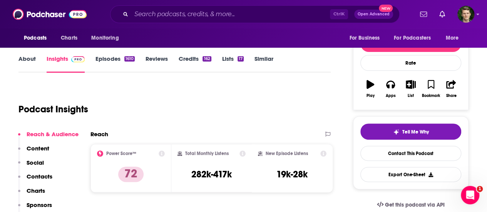
click at [27, 66] on link "About" at bounding box center [26, 64] width 17 height 18
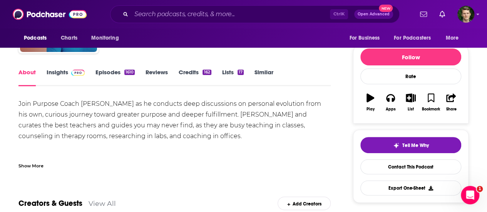
scroll to position [33, 0]
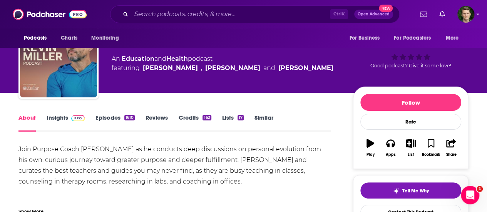
click at [52, 117] on link "Insights" at bounding box center [66, 123] width 38 height 18
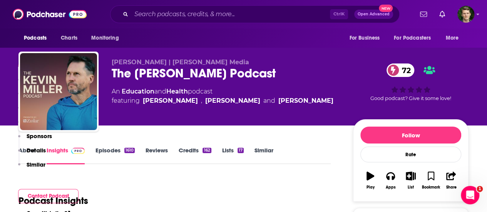
scroll to position [170, 0]
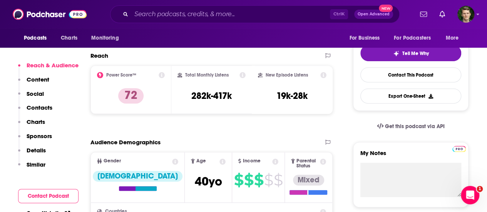
click at [35, 109] on p "Contacts" at bounding box center [40, 107] width 26 height 7
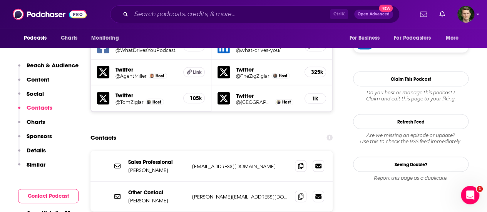
scroll to position [747, 0]
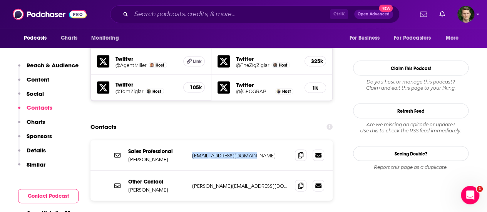
drag, startPoint x: 243, startPoint y: 110, endPoint x: 189, endPoint y: 108, distance: 53.9
click at [189, 140] on div "Sales Professional [PERSON_NAME] [EMAIL_ADDRESS][DOMAIN_NAME] [EMAIL_ADDRESS][D…" at bounding box center [211, 155] width 242 height 30
copy p "[EMAIL_ADDRESS][DOMAIN_NAME]"
click at [303, 182] on icon at bounding box center [300, 185] width 5 height 6
click at [229, 12] on input "Search podcasts, credits, & more..." at bounding box center [230, 14] width 199 height 12
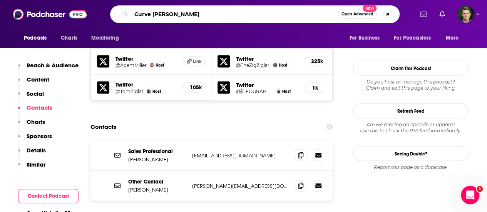
type input "Curve Benders"
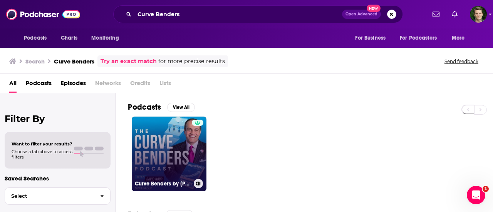
click at [174, 140] on link "Curve Benders by [PERSON_NAME]" at bounding box center [169, 154] width 75 height 75
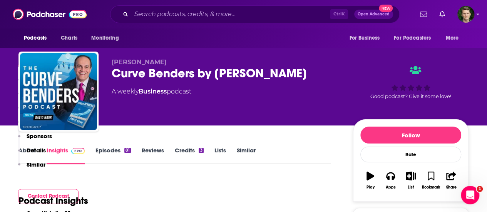
scroll to position [152, 0]
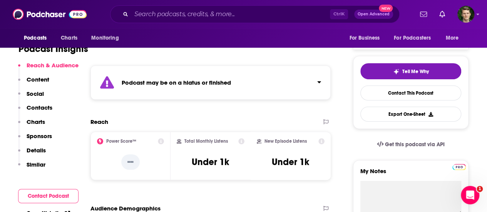
click at [33, 110] on p "Contacts" at bounding box center [40, 107] width 26 height 7
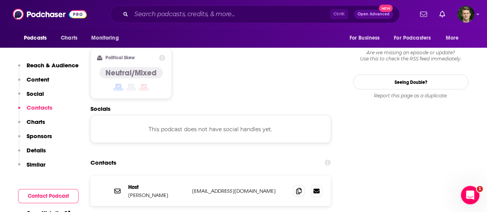
scroll to position [684, 0]
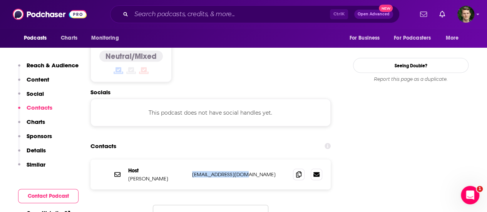
drag, startPoint x: 247, startPoint y: 125, endPoint x: 193, endPoint y: 132, distance: 54.3
click at [193, 159] on div "Host [PERSON_NAME] [EMAIL_ADDRESS][DOMAIN_NAME] [EMAIL_ADDRESS][DOMAIN_NAME]" at bounding box center [210, 174] width 240 height 30
copy p "[EMAIL_ADDRESS][DOMAIN_NAME]"
click at [229, 10] on input "Search podcasts, credits, & more..." at bounding box center [230, 14] width 199 height 12
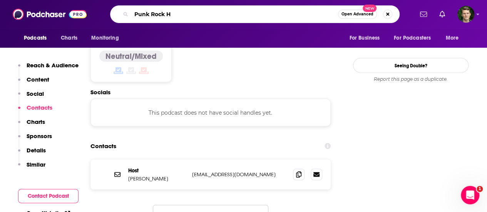
type input "Punk Rock HR"
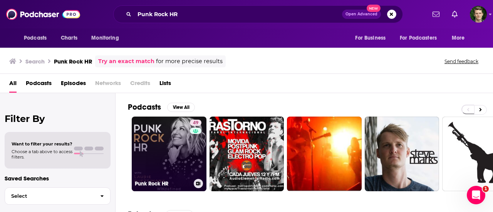
click at [160, 150] on link "49 Punk Rock HR" at bounding box center [169, 154] width 75 height 75
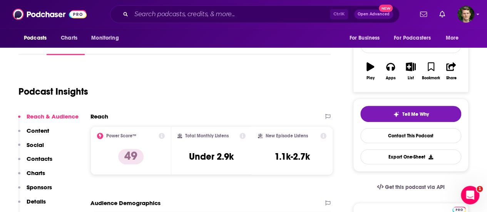
scroll to position [107, 0]
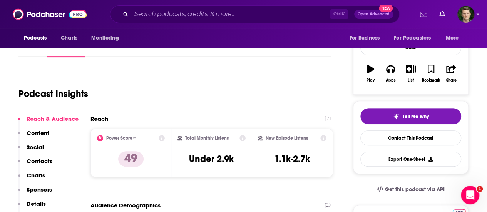
click at [48, 159] on p "Contacts" at bounding box center [40, 160] width 26 height 7
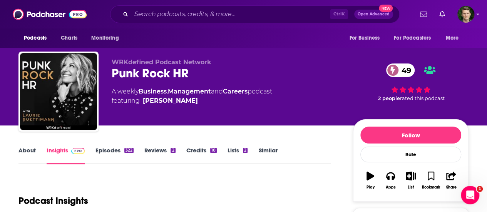
scroll to position [0, 0]
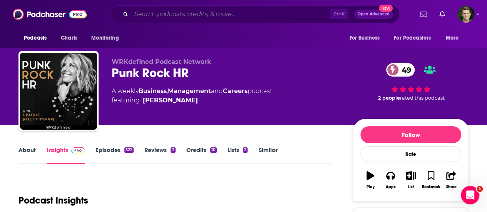
click at [180, 15] on input "Search podcasts, credits, & more..." at bounding box center [230, 14] width 199 height 12
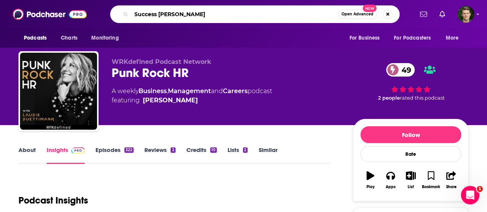
type input "Success Stories"
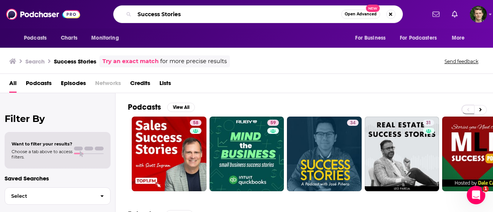
click at [191, 13] on input "Success Stories" at bounding box center [237, 14] width 207 height 12
click at [225, 81] on div "All Podcasts Episodes Networks Credits Lists" at bounding box center [247, 85] width 477 height 16
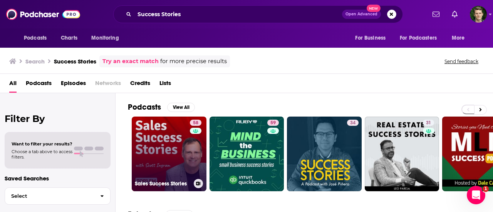
click at [160, 146] on link "58 Sales Success Stories" at bounding box center [169, 154] width 75 height 75
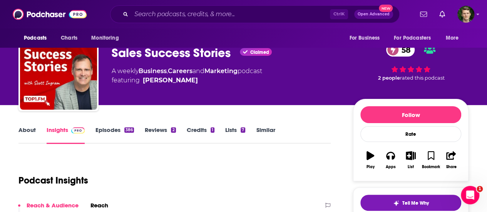
scroll to position [102, 0]
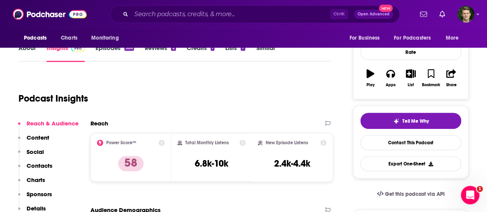
click at [48, 165] on p "Contacts" at bounding box center [40, 165] width 26 height 7
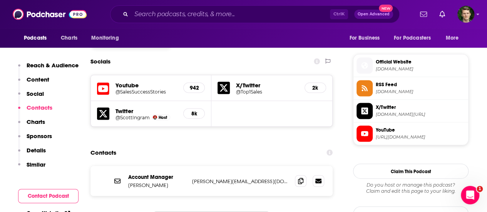
scroll to position [678, 0]
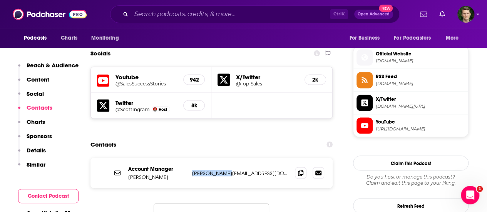
drag, startPoint x: 225, startPoint y: 134, endPoint x: 192, endPoint y: 134, distance: 32.3
click at [192, 170] on p "[PERSON_NAME][EMAIL_ADDRESS][DOMAIN_NAME]" at bounding box center [240, 173] width 97 height 7
click at [178, 14] on input "Search podcasts, credits, & more..." at bounding box center [230, 14] width 199 height 12
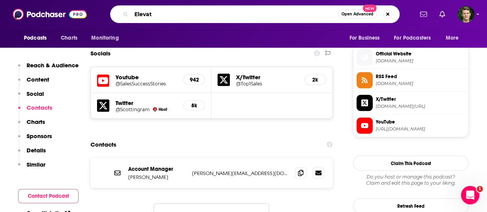
type input "Elevate"
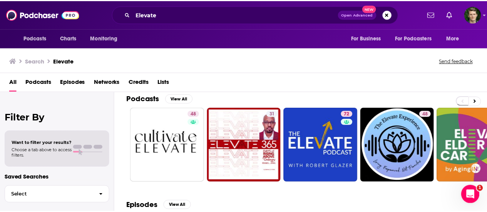
scroll to position [5, 0]
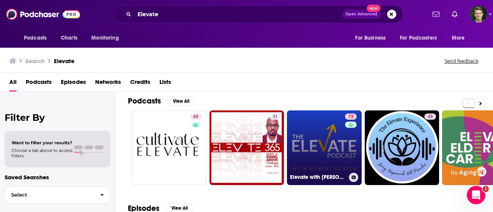
click at [317, 156] on link "72 Elevate with [PERSON_NAME]" at bounding box center [324, 147] width 75 height 75
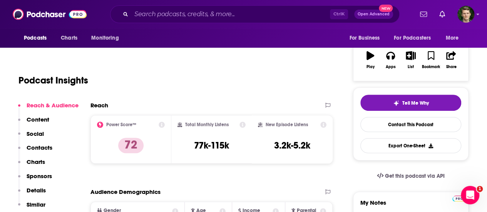
click at [47, 147] on p "Contacts" at bounding box center [40, 147] width 26 height 7
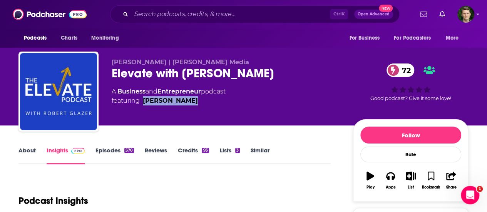
drag, startPoint x: 186, startPoint y: 100, endPoint x: 145, endPoint y: 101, distance: 41.2
click at [145, 101] on div "[PERSON_NAME]" at bounding box center [170, 100] width 55 height 9
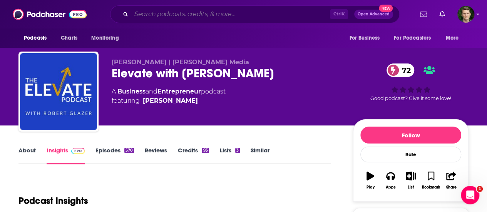
click at [197, 15] on input "Search podcasts, credits, & more..." at bounding box center [230, 14] width 199 height 12
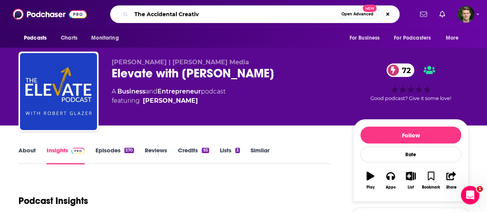
type input "The Accidental Creative"
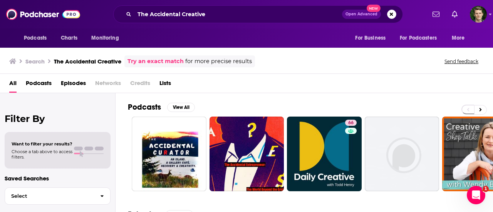
click at [238, 20] on div "The Accidental Creative Open Advanced New" at bounding box center [257, 14] width 289 height 18
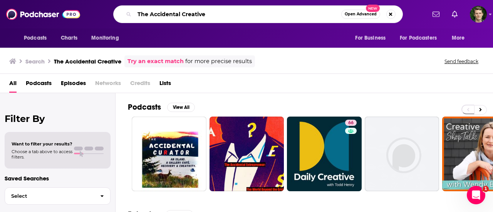
click at [230, 15] on input "The Accidental Creative" at bounding box center [237, 14] width 207 height 12
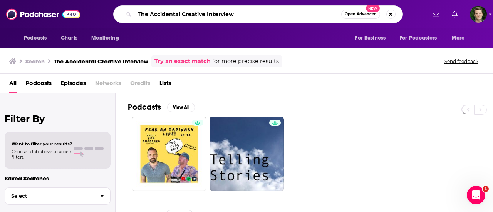
drag, startPoint x: 246, startPoint y: 13, endPoint x: 132, endPoint y: 15, distance: 113.6
click at [132, 15] on div "The Accidental Creative Interview Open Advanced New" at bounding box center [257, 14] width 289 height 18
type input "[PERSON_NAME] Up In Your Business"
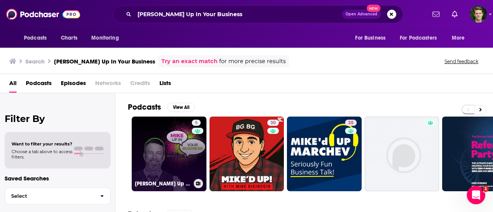
click at [187, 146] on link "5 [PERSON_NAME] Up In Your Business Podcast with [PERSON_NAME]" at bounding box center [169, 154] width 75 height 75
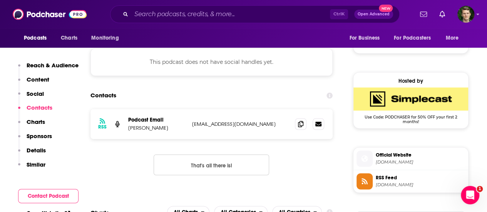
scroll to position [582, 0]
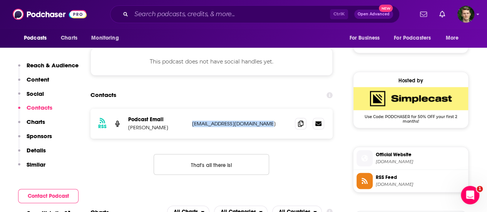
drag, startPoint x: 268, startPoint y: 122, endPoint x: 192, endPoint y: 125, distance: 75.9
click at [192, 125] on p "[EMAIL_ADDRESS][DOMAIN_NAME]" at bounding box center [240, 123] width 97 height 7
click at [211, 14] on input "Search podcasts, credits, & more..." at bounding box center [230, 14] width 199 height 12
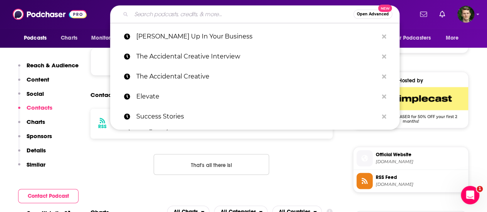
paste input "[PERSON_NAME] Remarkable People podcast"
type input "[PERSON_NAME] Remarkable People podcast"
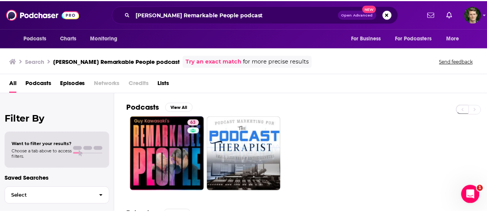
scroll to position [25, 0]
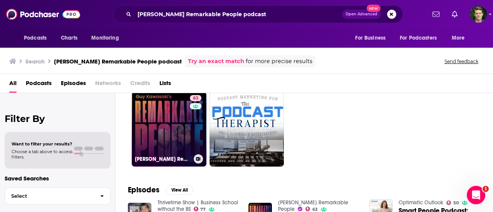
click at [166, 131] on link "63 [PERSON_NAME] Remarkable People" at bounding box center [169, 129] width 75 height 75
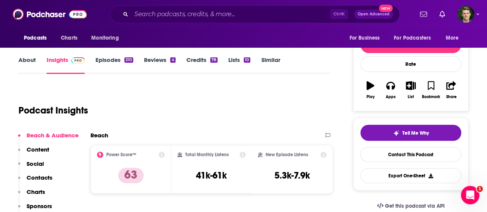
scroll to position [93, 0]
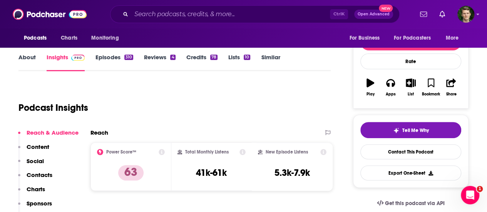
click at [48, 174] on p "Contacts" at bounding box center [40, 174] width 26 height 7
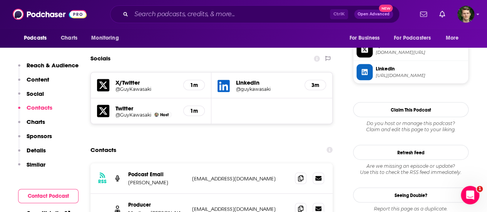
scroll to position [682, 0]
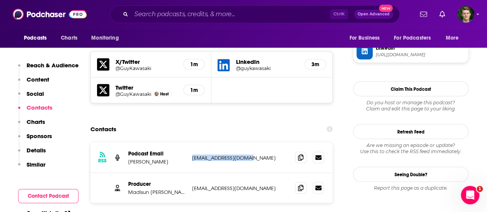
drag, startPoint x: 252, startPoint y: 120, endPoint x: 191, endPoint y: 129, distance: 62.1
click at [191, 142] on div "RSS Podcast Email [PERSON_NAME] [PERSON_NAME][EMAIL_ADDRESS][DOMAIN_NAME] [EMAI…" at bounding box center [211, 157] width 242 height 30
click at [222, 15] on input "Search podcasts, credits, & more..." at bounding box center [230, 14] width 199 height 12
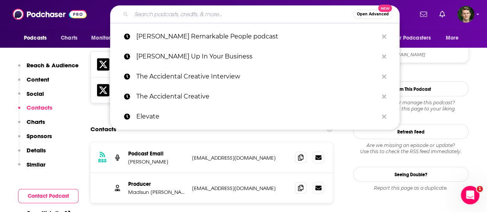
paste input "Blinkist"
type input "Blinkist"
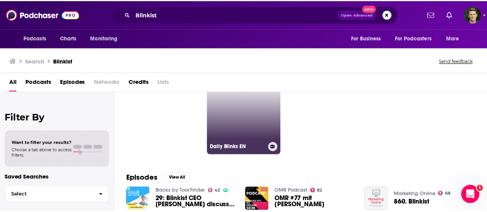
scroll to position [33, 0]
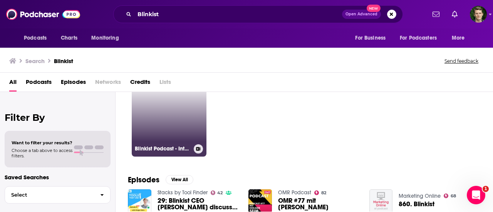
click at [175, 120] on link "Blinkist Podcast - Interviews | Personal Development | Productivity | Business …" at bounding box center [169, 119] width 75 height 75
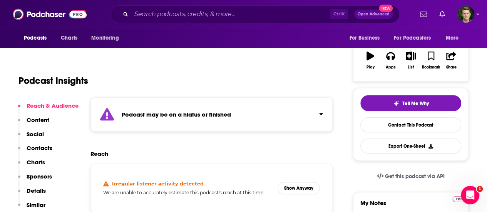
click at [50, 144] on p "Contacts" at bounding box center [40, 147] width 26 height 7
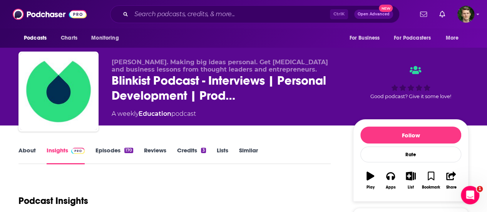
scroll to position [37, 0]
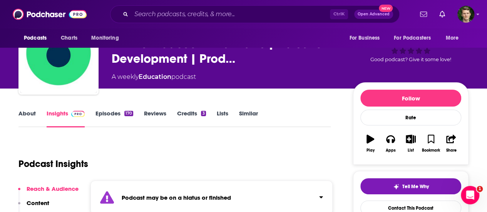
click at [30, 117] on link "About" at bounding box center [26, 119] width 17 height 18
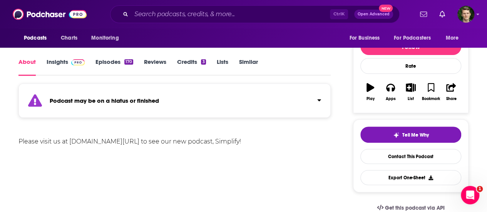
scroll to position [24, 0]
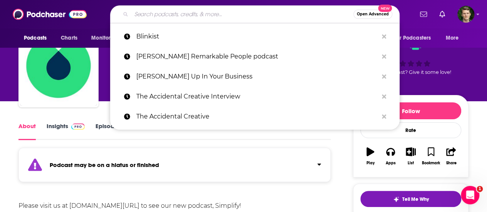
click at [219, 17] on input "Search podcasts, credits, & more..." at bounding box center [242, 14] width 222 height 12
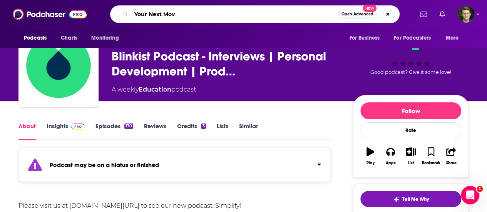
type input "Your Next Move"
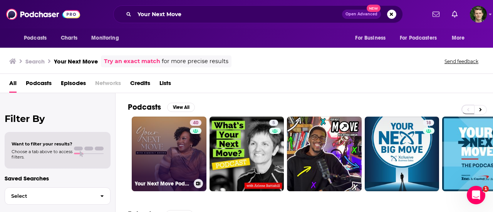
click at [179, 154] on link "40 Your Next Move Podcast" at bounding box center [169, 154] width 75 height 75
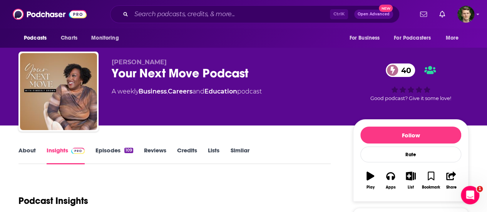
scroll to position [159, 0]
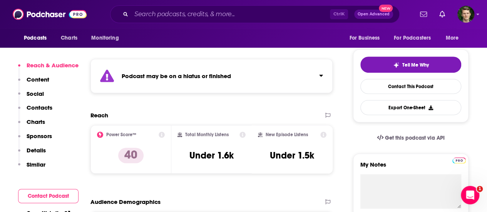
click at [49, 109] on p "Contacts" at bounding box center [40, 107] width 26 height 7
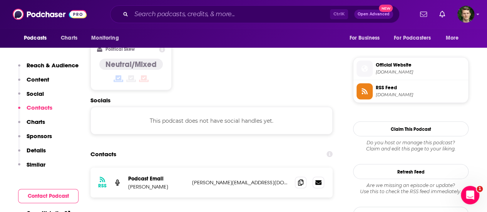
scroll to position [667, 0]
drag, startPoint x: 266, startPoint y: 140, endPoint x: 192, endPoint y: 142, distance: 73.9
click at [192, 179] on p "[PERSON_NAME][EMAIL_ADDRESS][DOMAIN_NAME]" at bounding box center [240, 182] width 97 height 7
click at [226, 15] on input "Search podcasts, credits, & more..." at bounding box center [230, 14] width 199 height 12
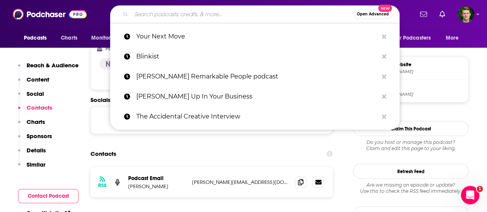
paste input "Men's Health"
type input "Men's Health"
